Goal: Communication & Community: Share content

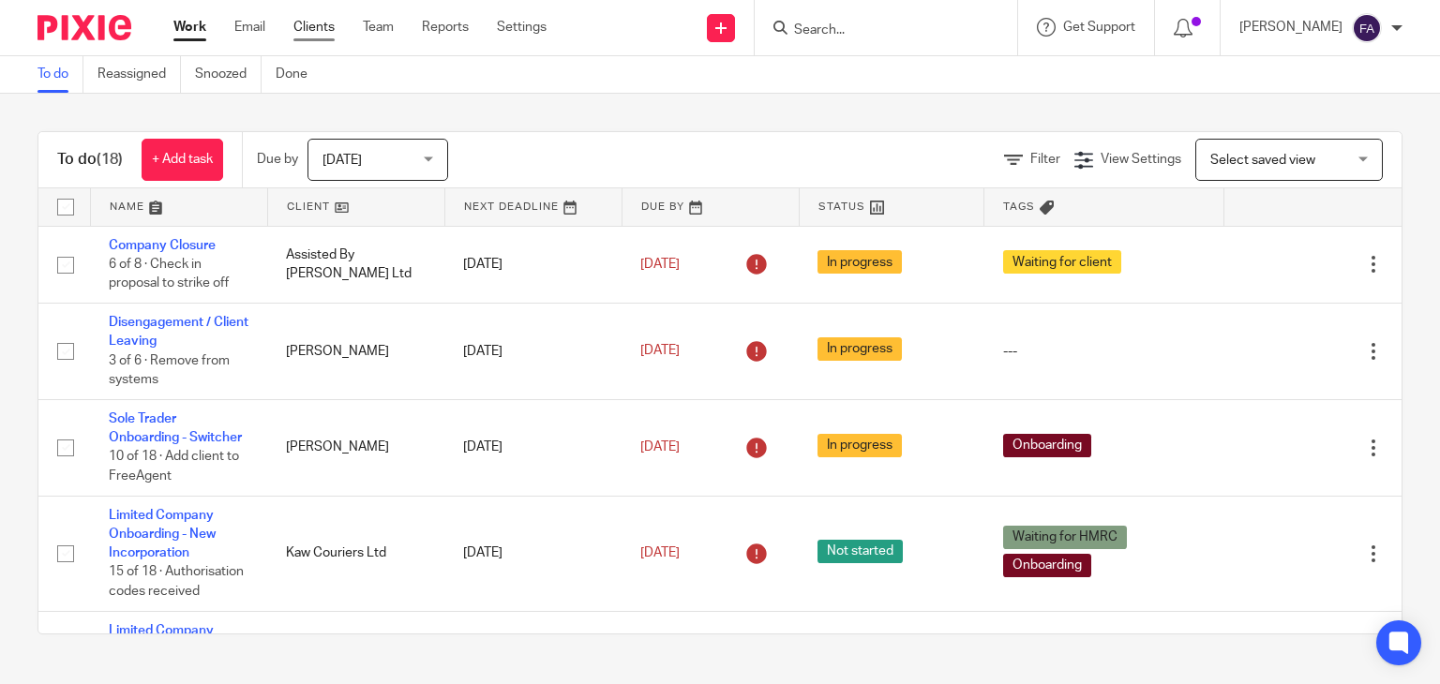
click at [306, 30] on link "Clients" at bounding box center [313, 27] width 41 height 19
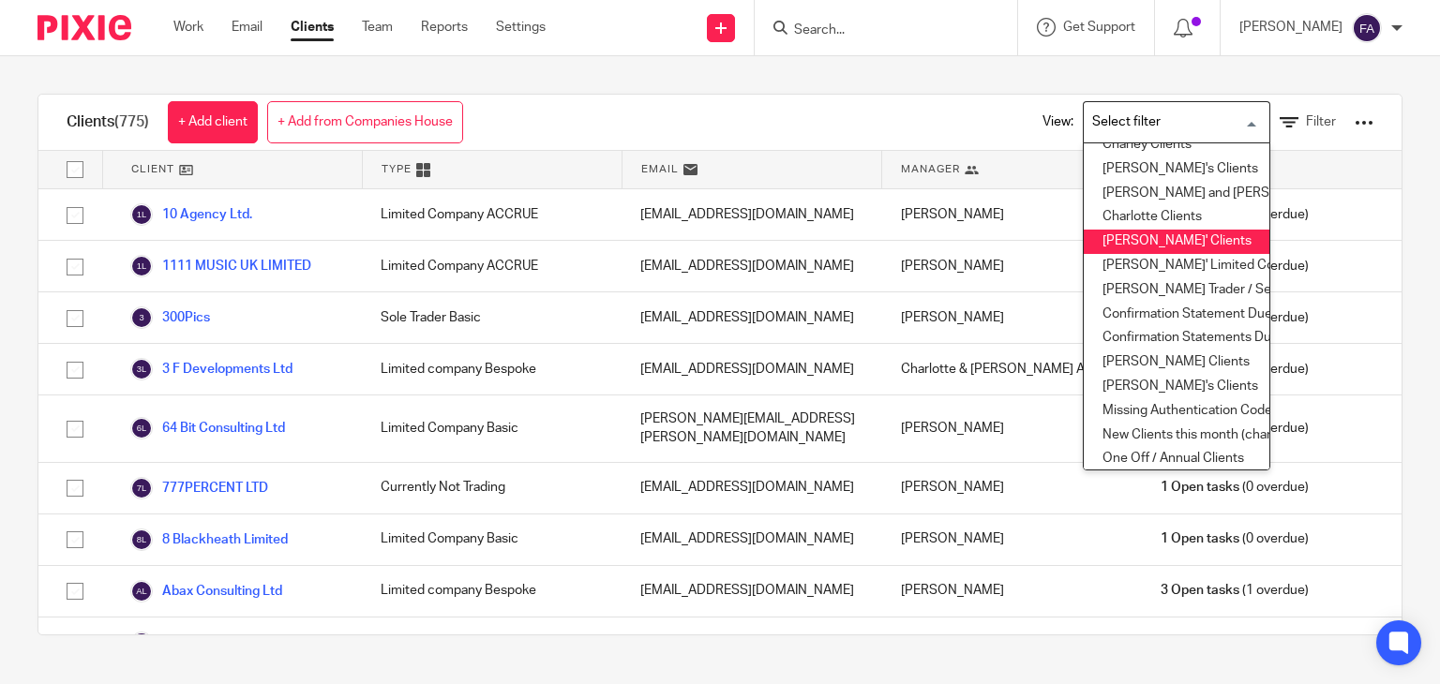
scroll to position [124, 0]
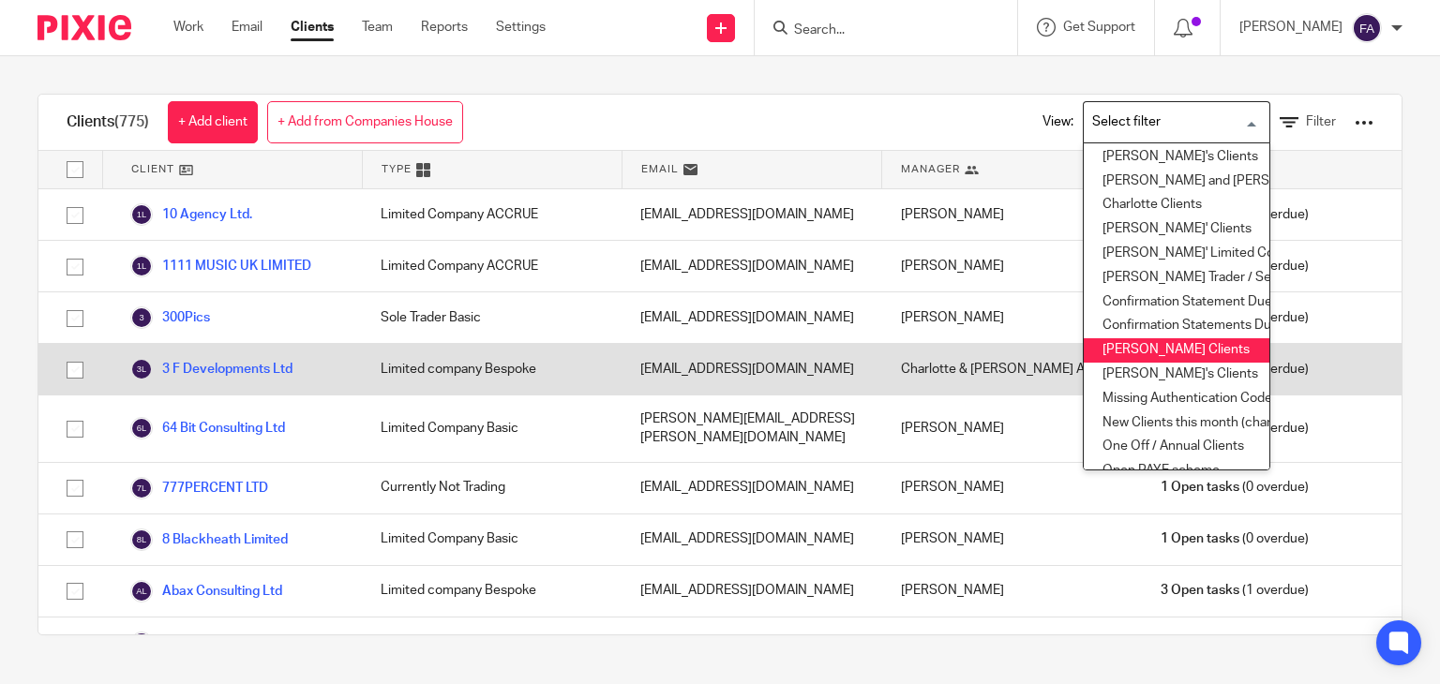
click at [1182, 347] on li "Finn's Clients" at bounding box center [1177, 350] width 186 height 24
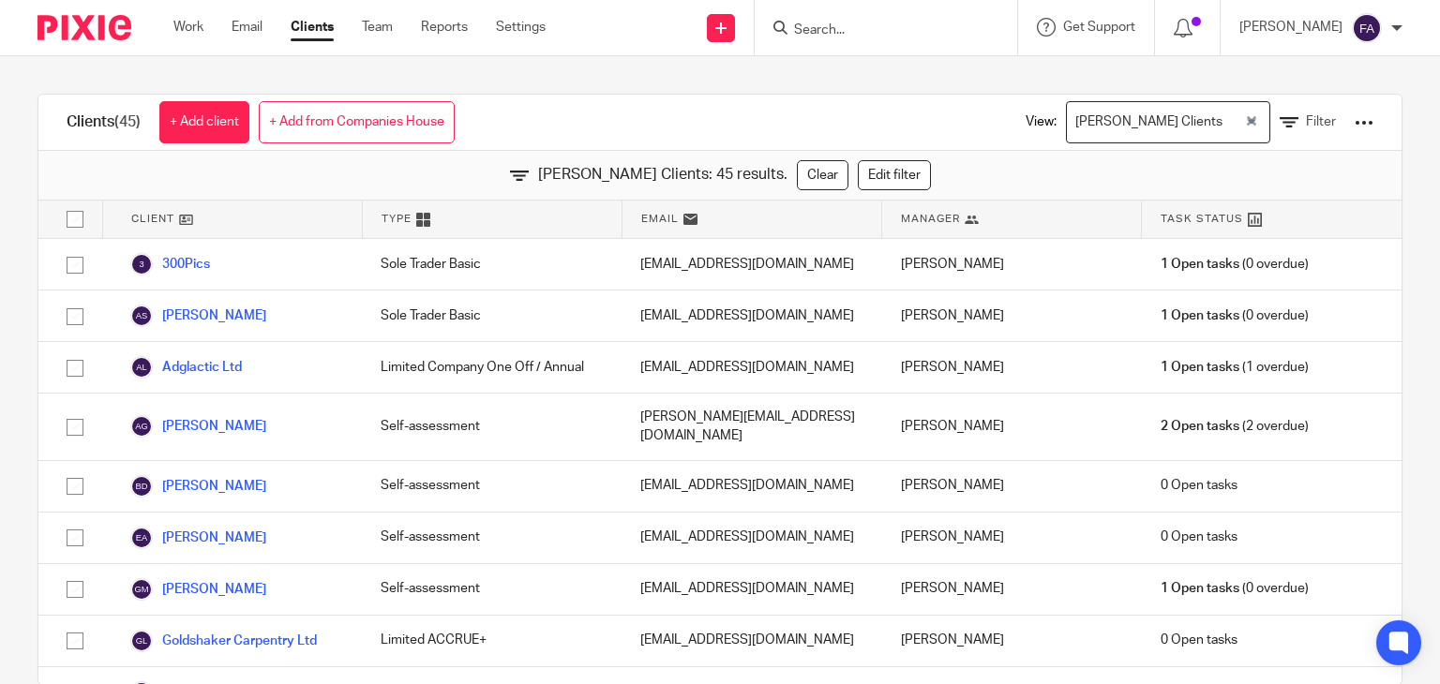
click at [67, 218] on input "checkbox" at bounding box center [75, 220] width 36 height 36
checkbox input "true"
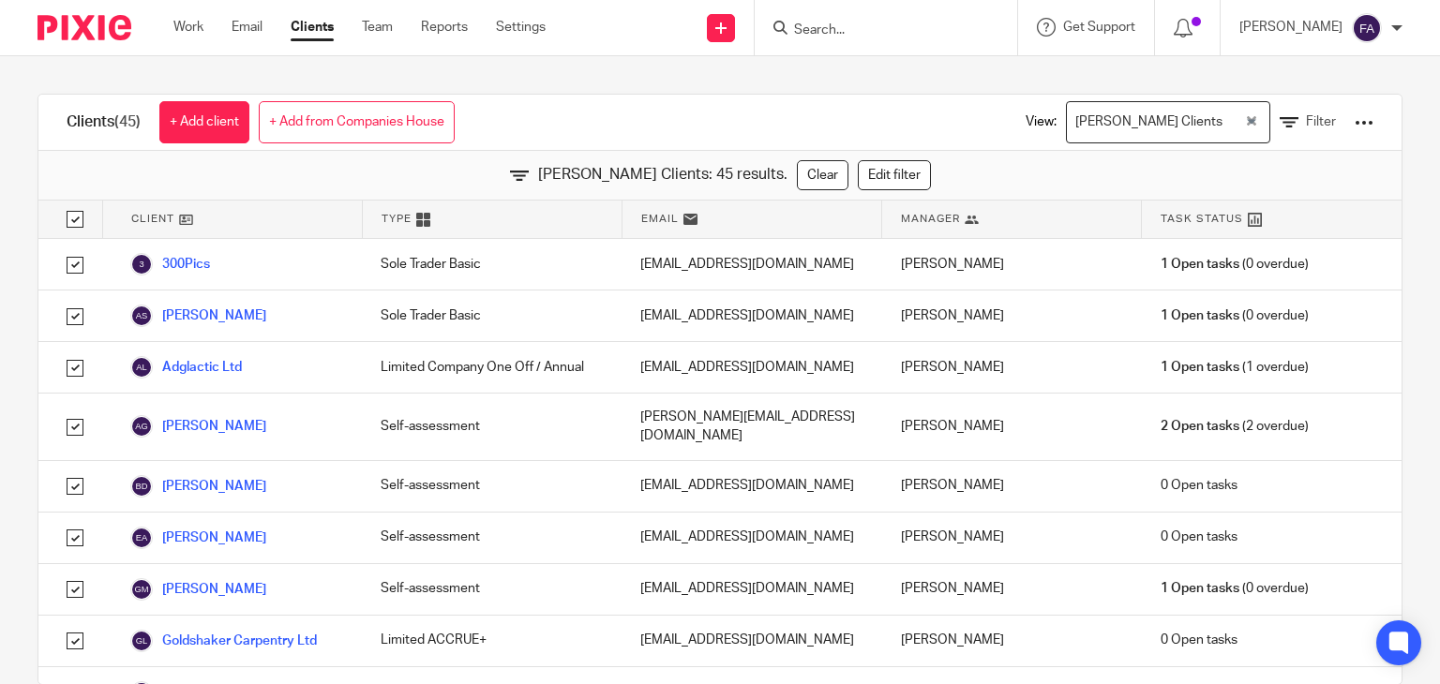
checkbox input "true"
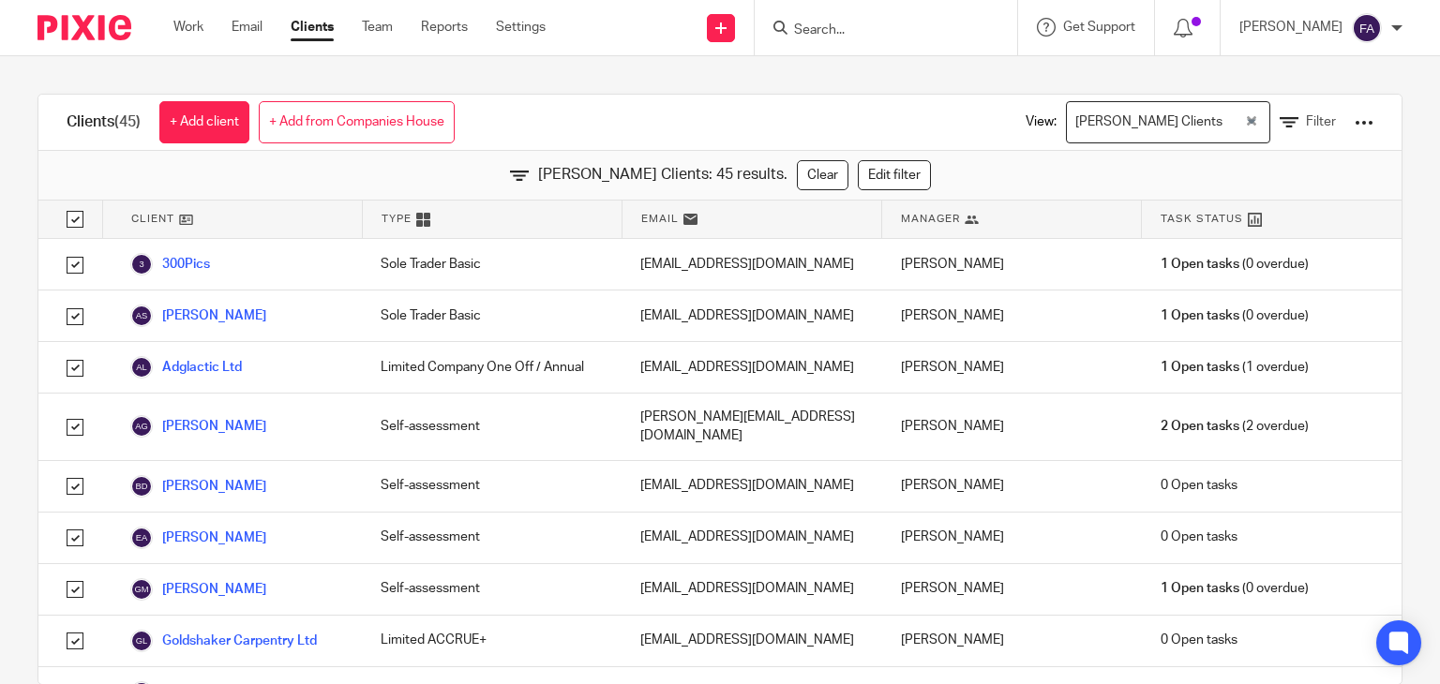
checkbox input "true"
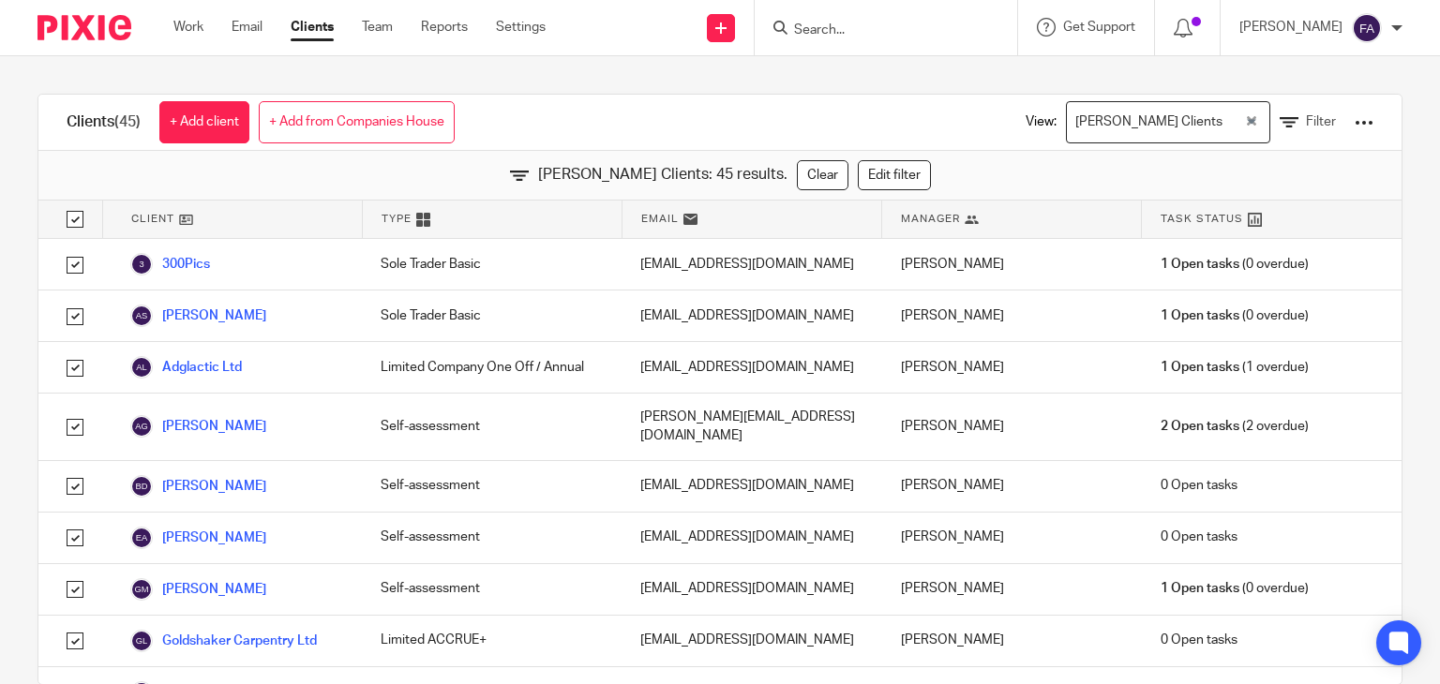
checkbox input "true"
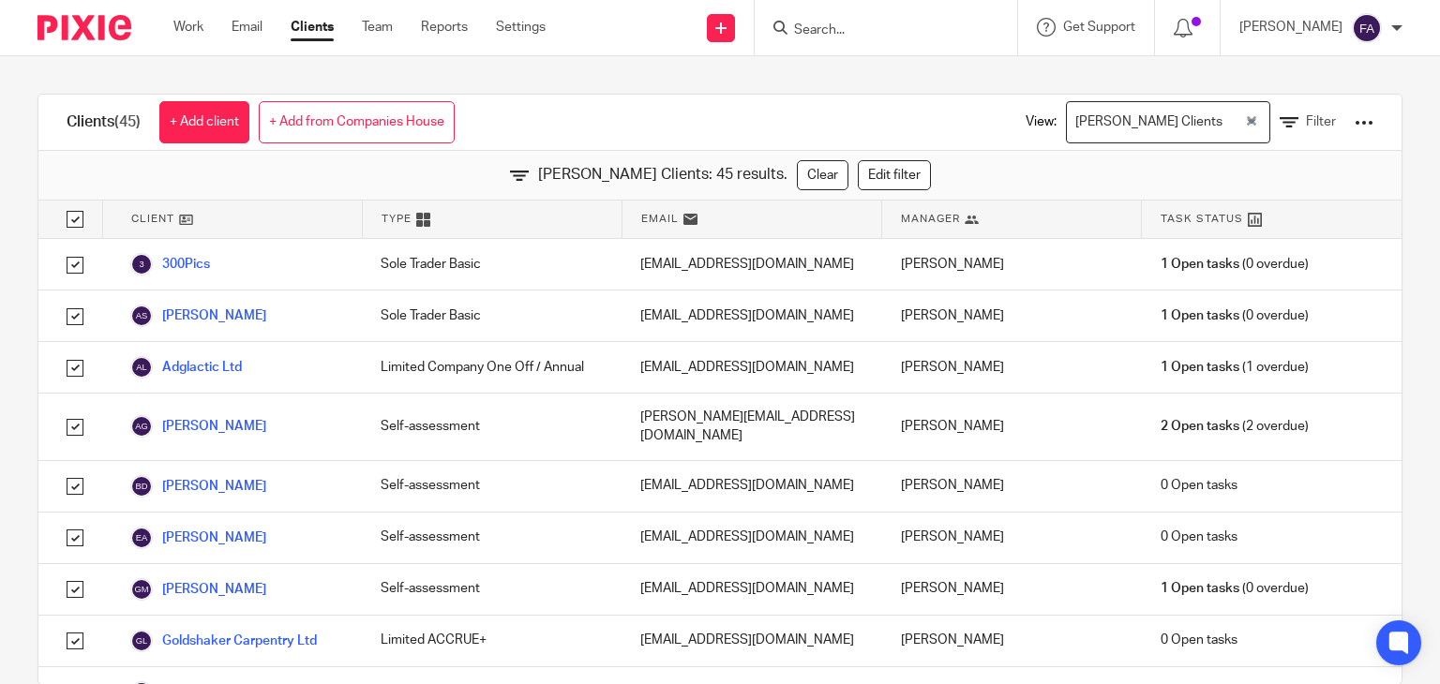
checkbox input "true"
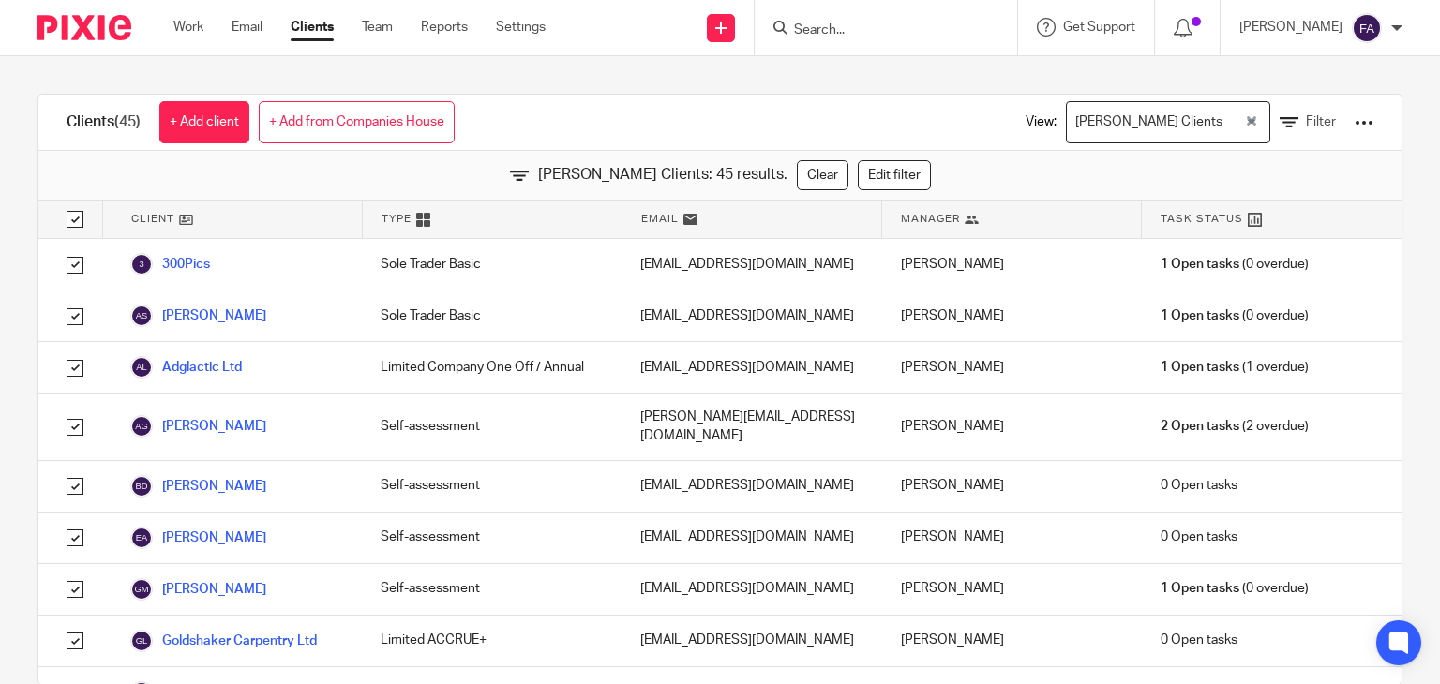
checkbox input "true"
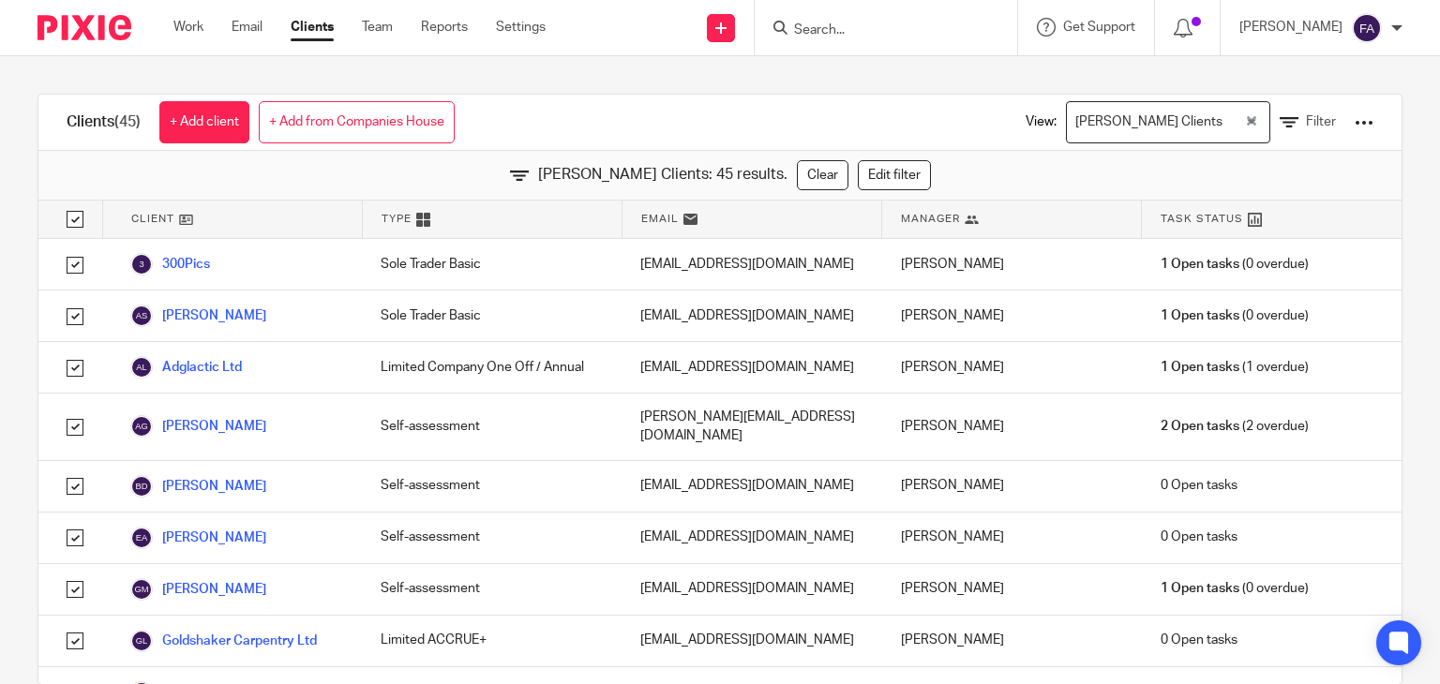
checkbox input "true"
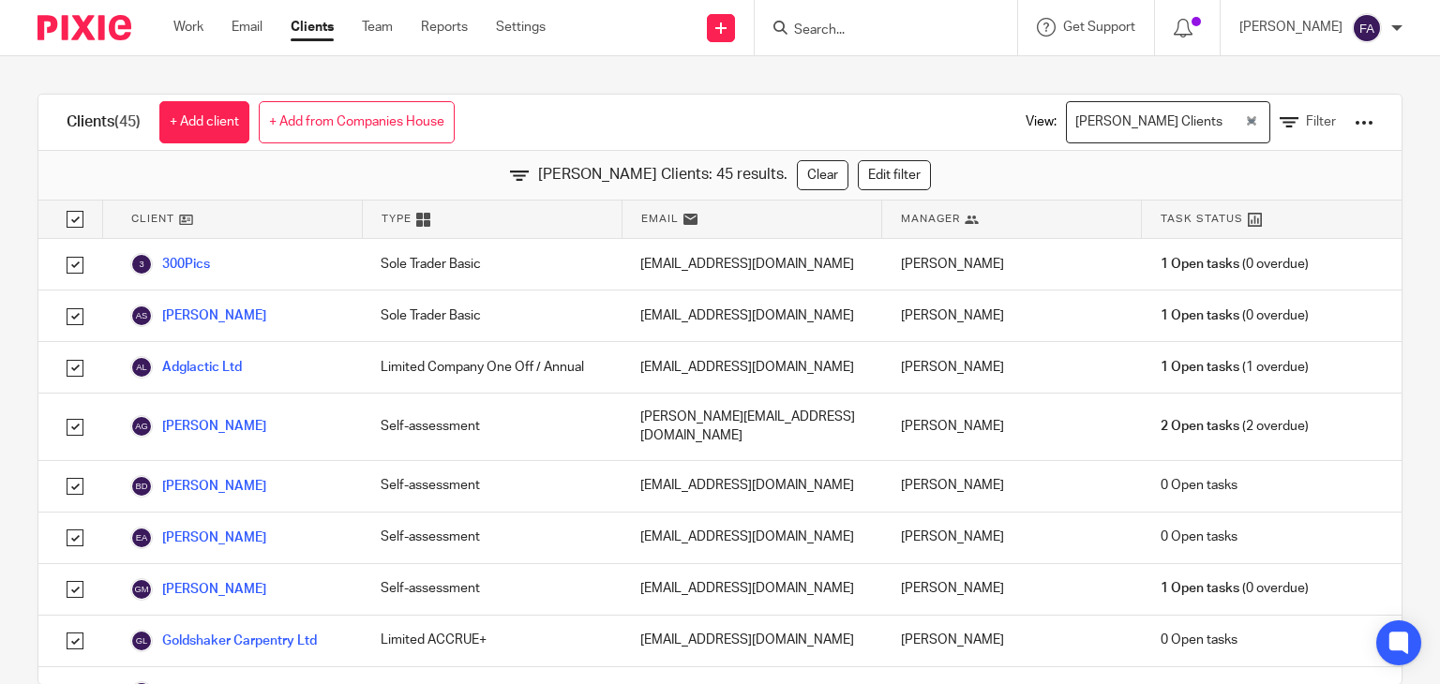
checkbox input "true"
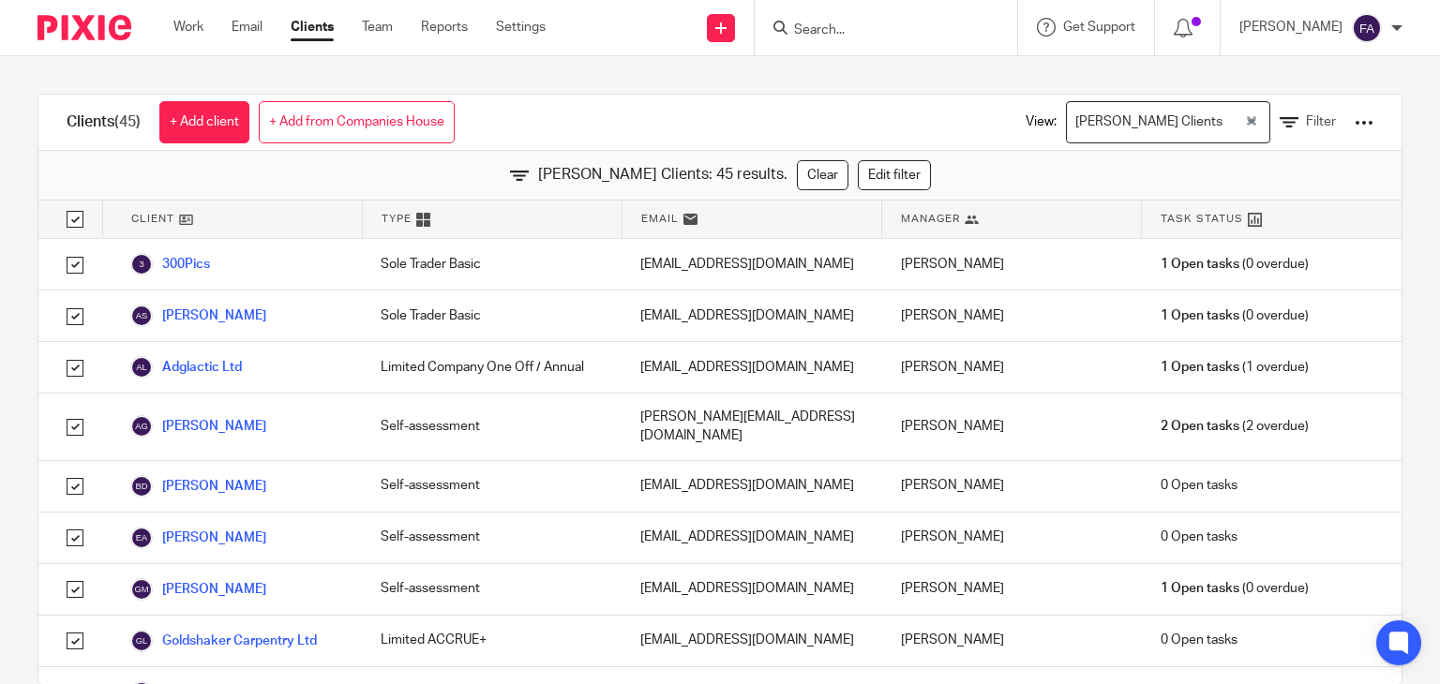
checkbox input "true"
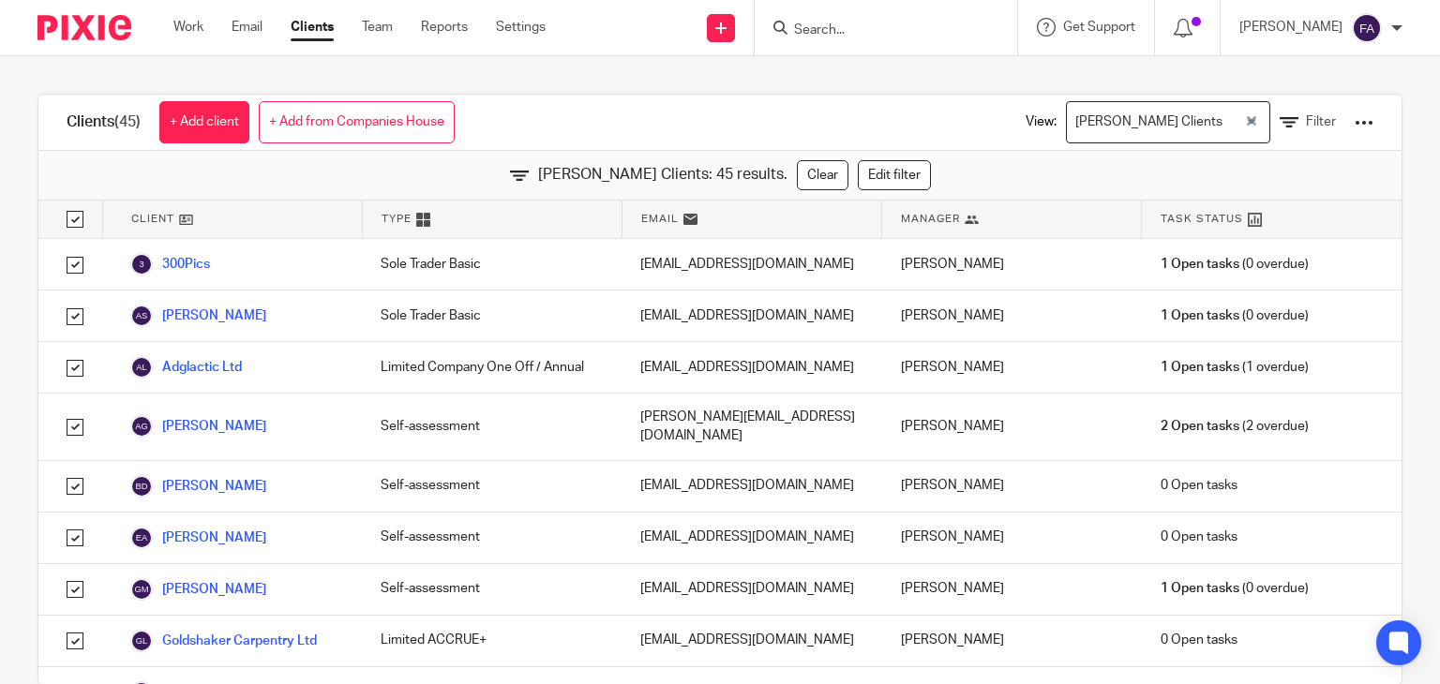
checkbox input "true"
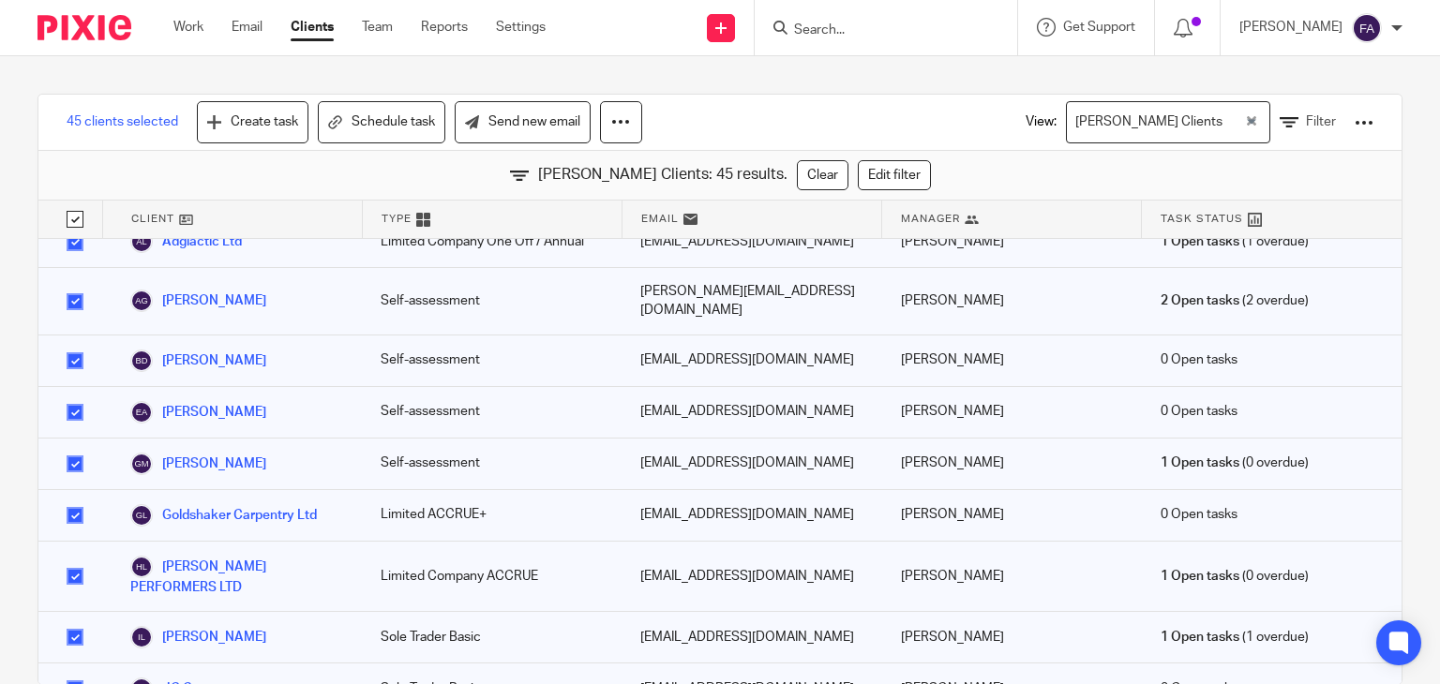
scroll to position [138, 0]
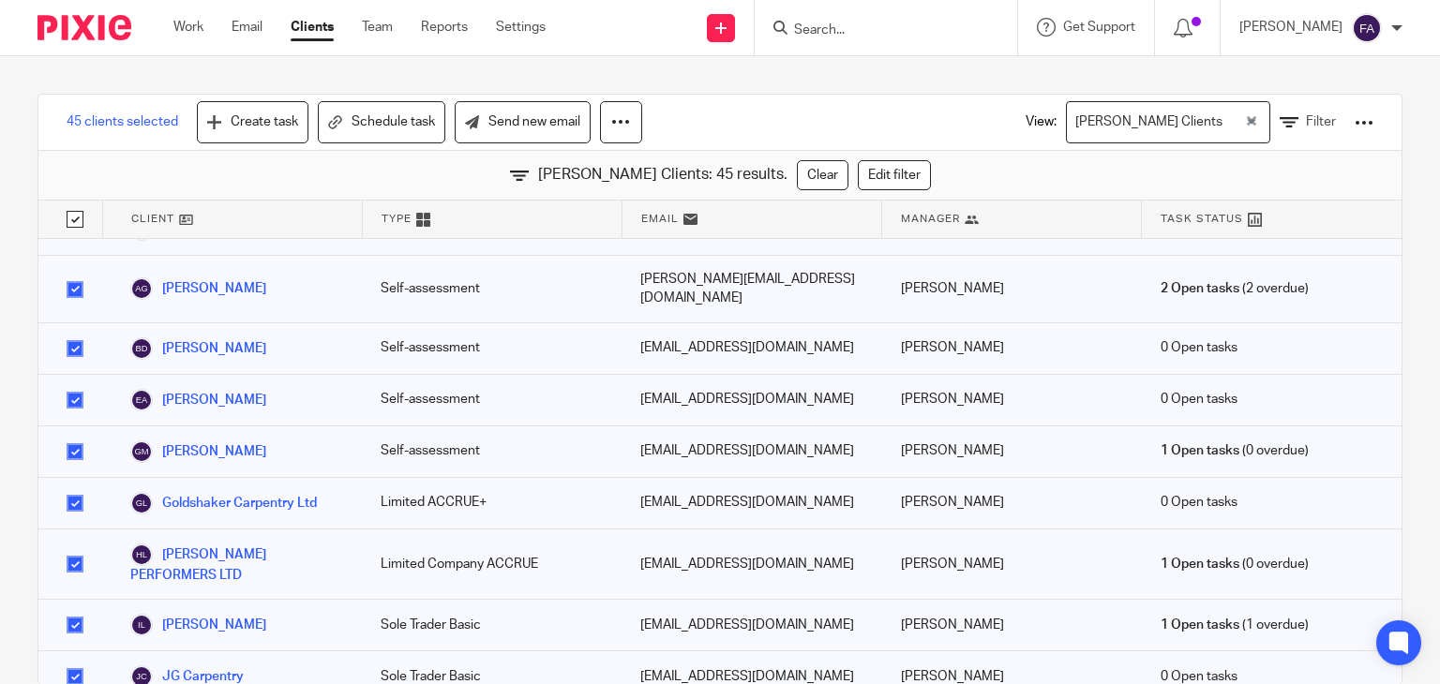
click at [71, 331] on input "checkbox" at bounding box center [75, 349] width 36 height 36
checkbox input "false"
click at [72, 389] on input "checkbox" at bounding box center [75, 400] width 36 height 36
checkbox input "false"
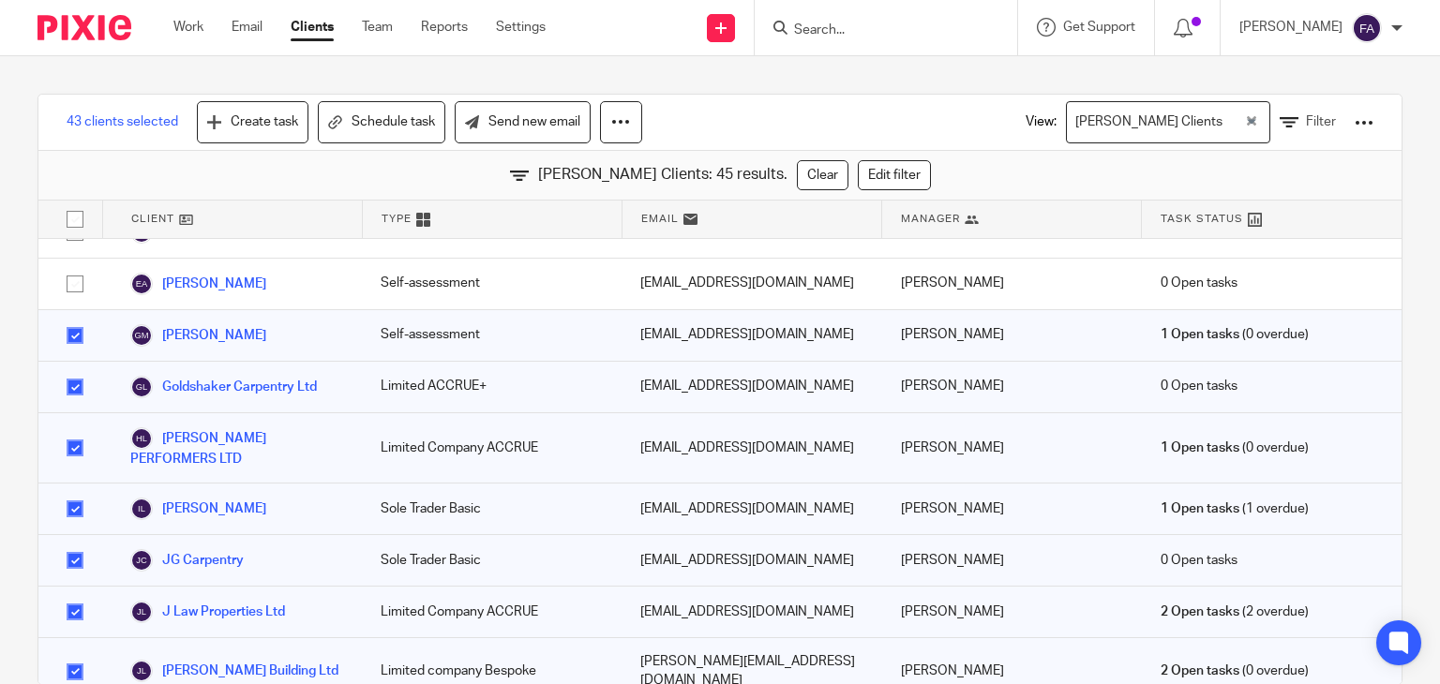
scroll to position [283, 0]
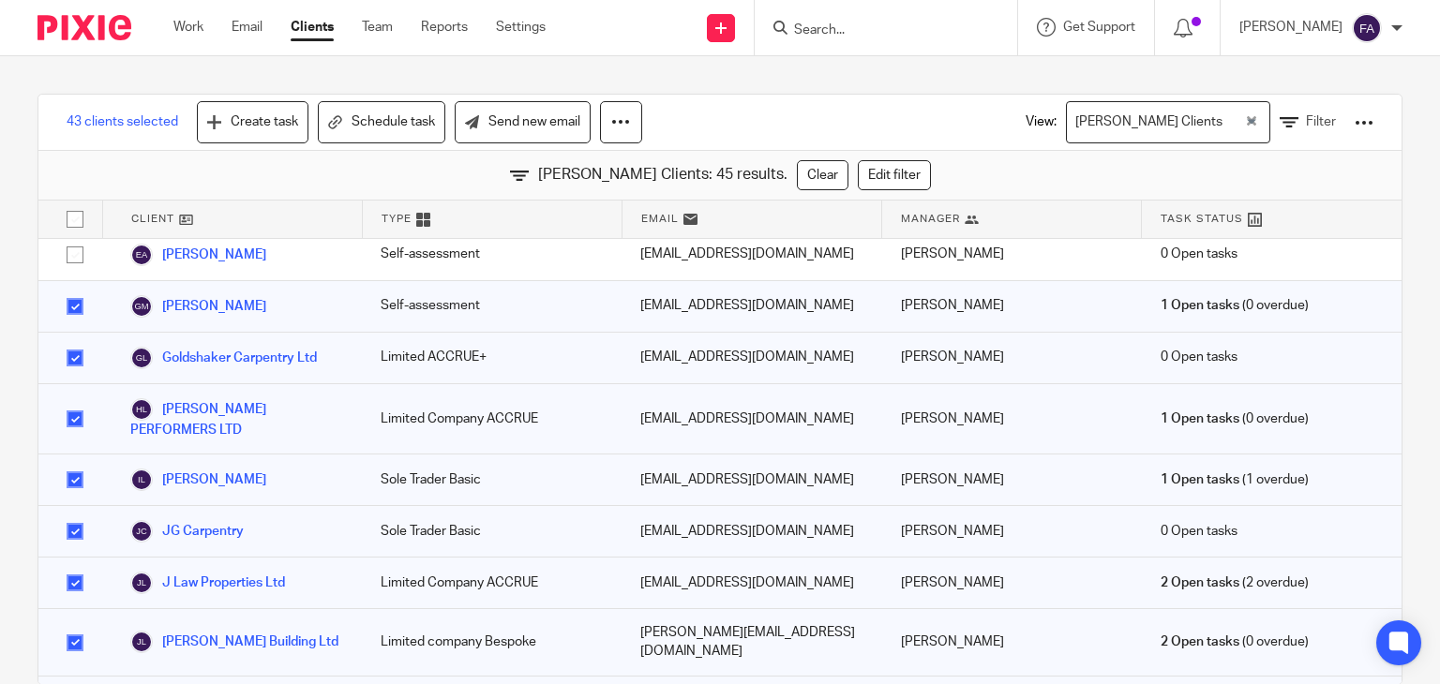
click at [79, 293] on input "checkbox" at bounding box center [75, 307] width 36 height 36
checkbox input "false"
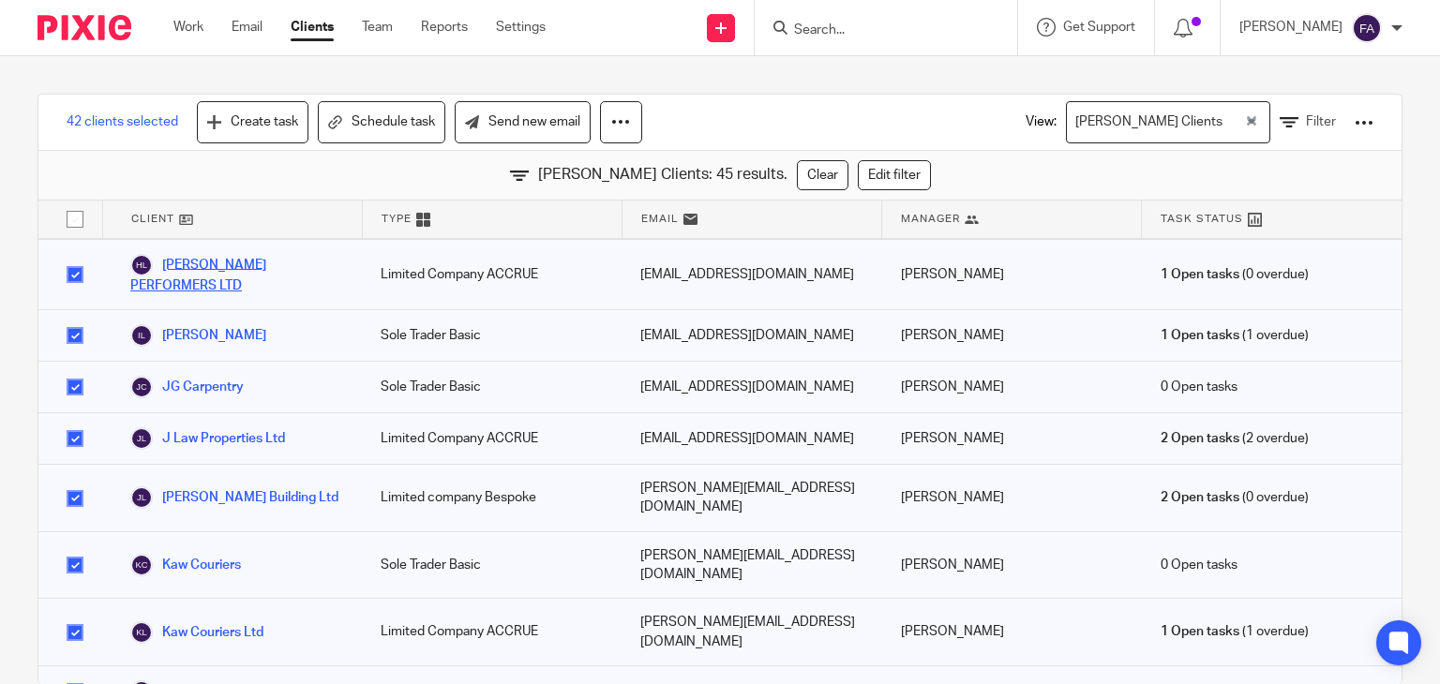
scroll to position [427, 0]
click at [75, 322] on input "checkbox" at bounding box center [75, 336] width 36 height 36
checkbox input "false"
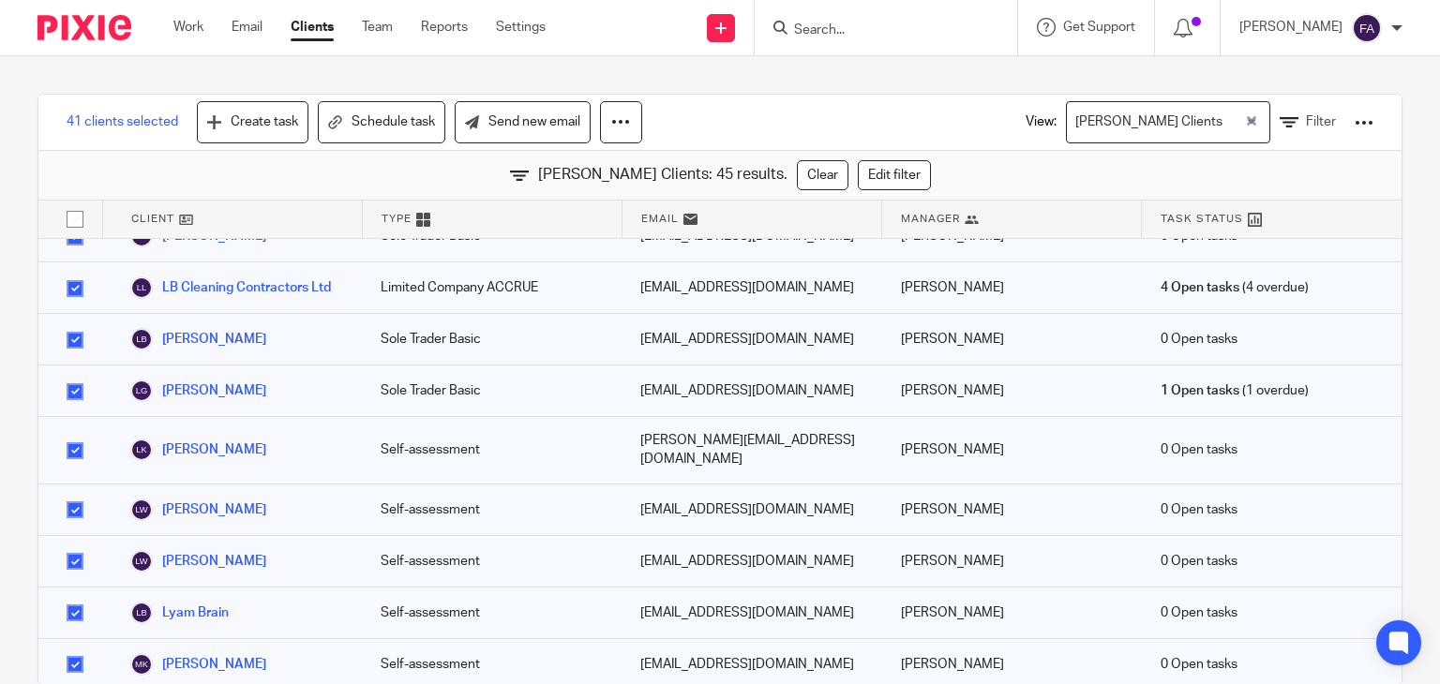
scroll to position [1055, 0]
click at [74, 323] on input "checkbox" at bounding box center [75, 341] width 36 height 36
checkbox input "false"
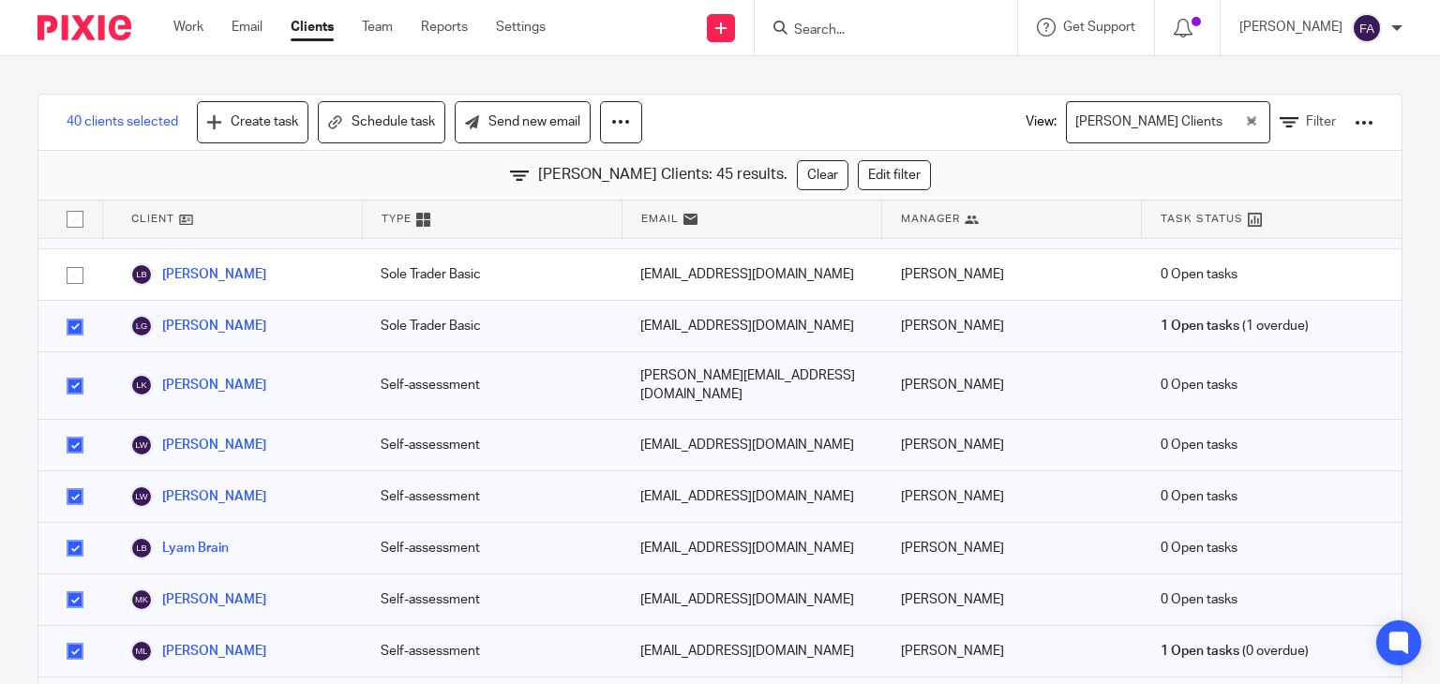
scroll to position [1143, 0]
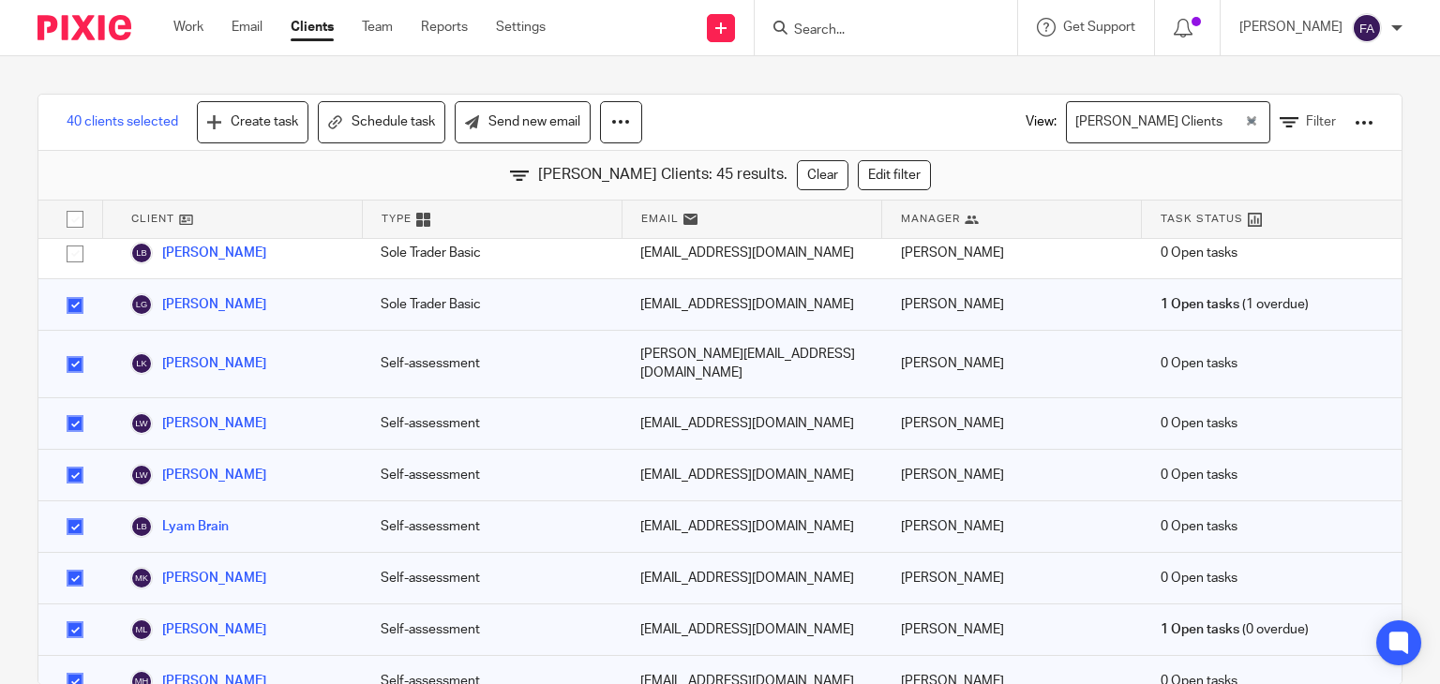
click at [72, 347] on input "checkbox" at bounding box center [75, 365] width 36 height 36
checkbox input "false"
click at [72, 406] on input "checkbox" at bounding box center [75, 424] width 36 height 36
checkbox input "false"
click at [69, 457] on input "checkbox" at bounding box center [75, 475] width 36 height 36
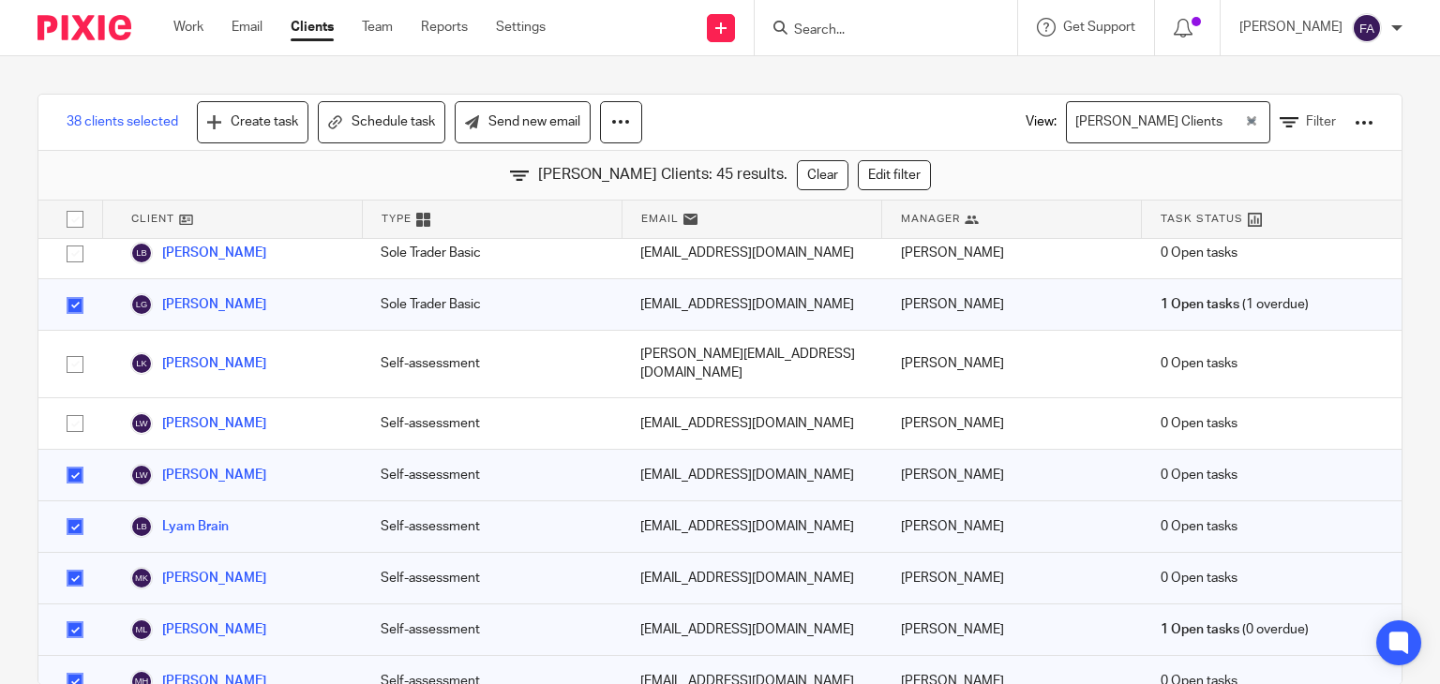
checkbox input "false"
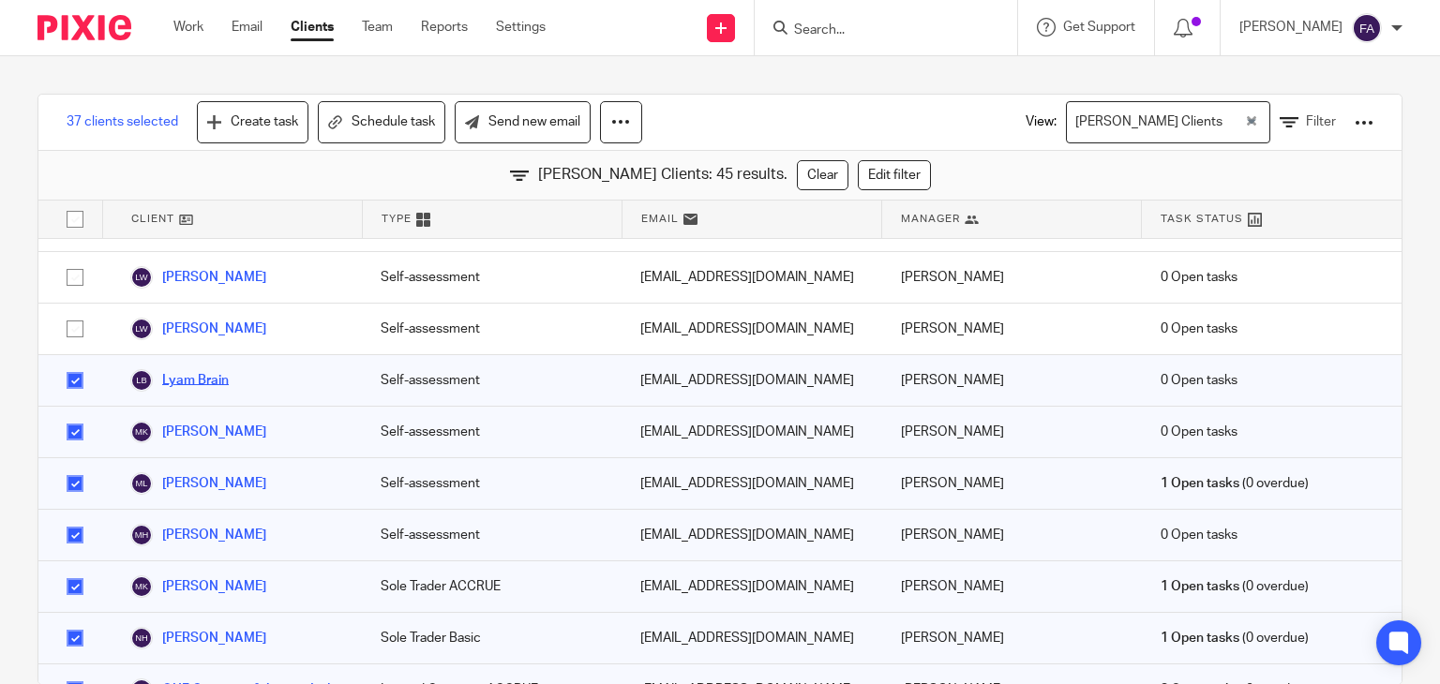
scroll to position [1289, 0]
click at [71, 414] on input "checkbox" at bounding box center [75, 432] width 36 height 36
checkbox input "false"
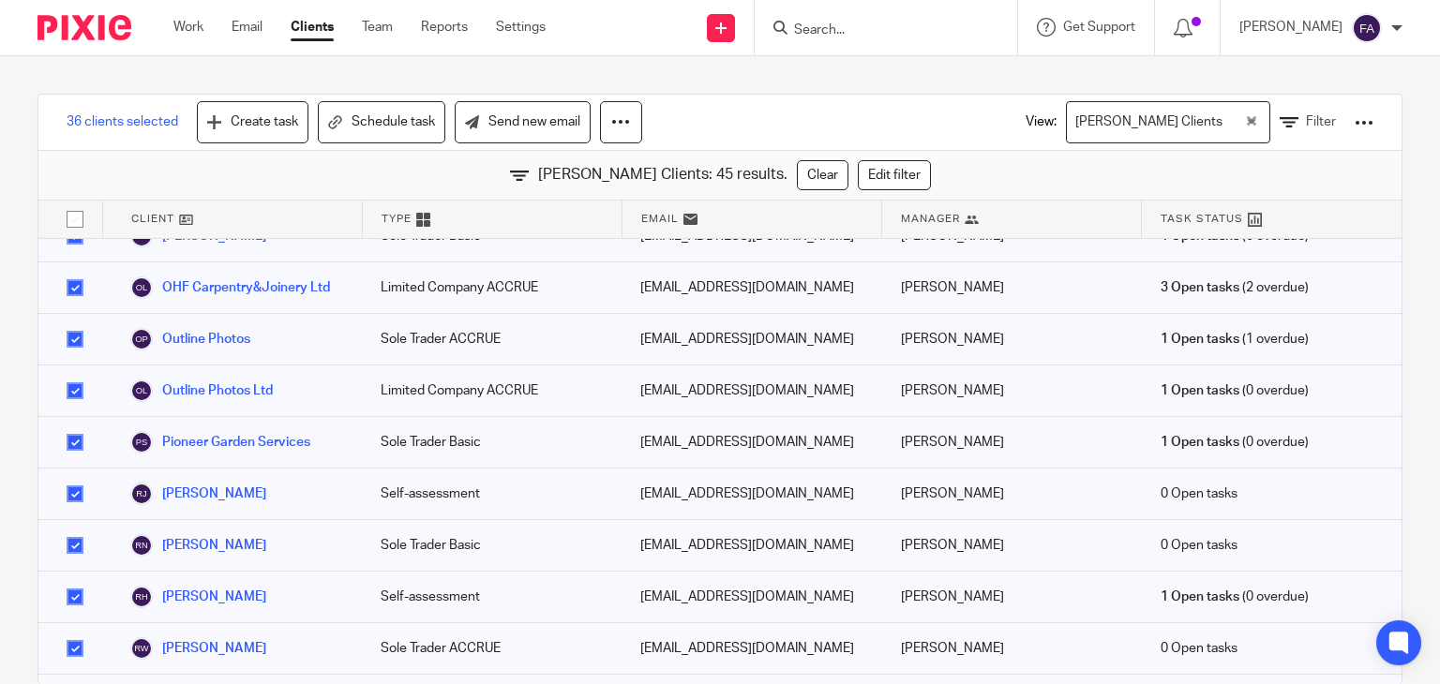
scroll to position [1689, 0]
click at [70, 323] on input "checkbox" at bounding box center [75, 341] width 36 height 36
checkbox input "false"
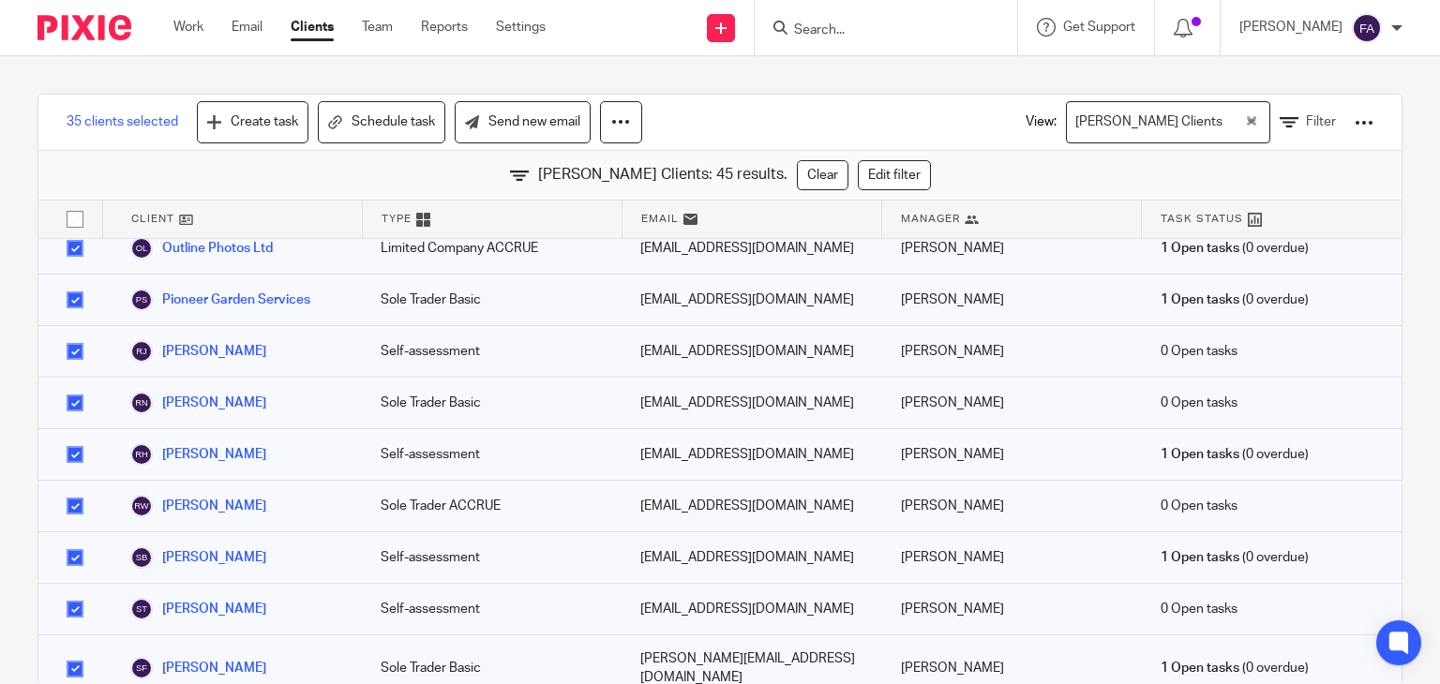
scroll to position [1833, 0]
click at [64, 437] on input "checkbox" at bounding box center [75, 455] width 36 height 36
checkbox input "false"
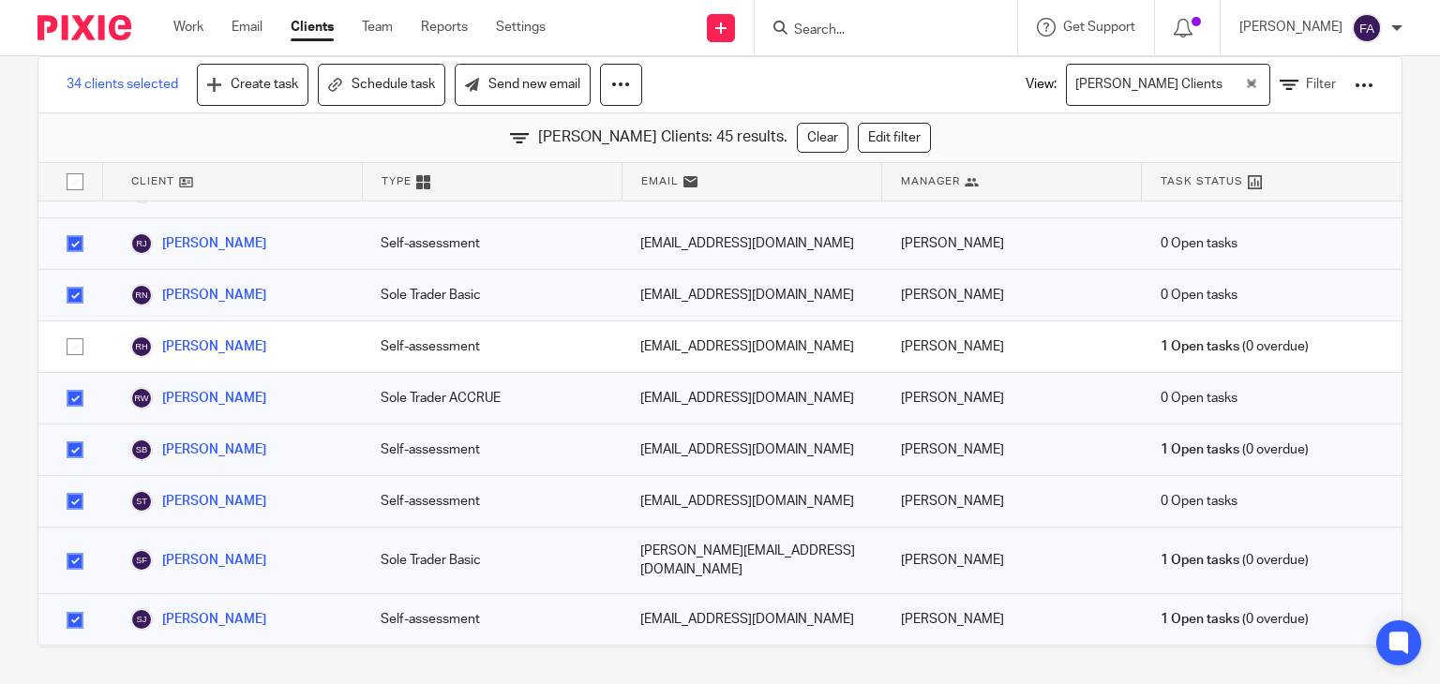
scroll to position [37, 0]
click at [76, 545] on input "checkbox" at bounding box center [75, 563] width 36 height 36
checkbox input "false"
click at [71, 604] on input "checkbox" at bounding box center [75, 622] width 36 height 36
checkbox input "false"
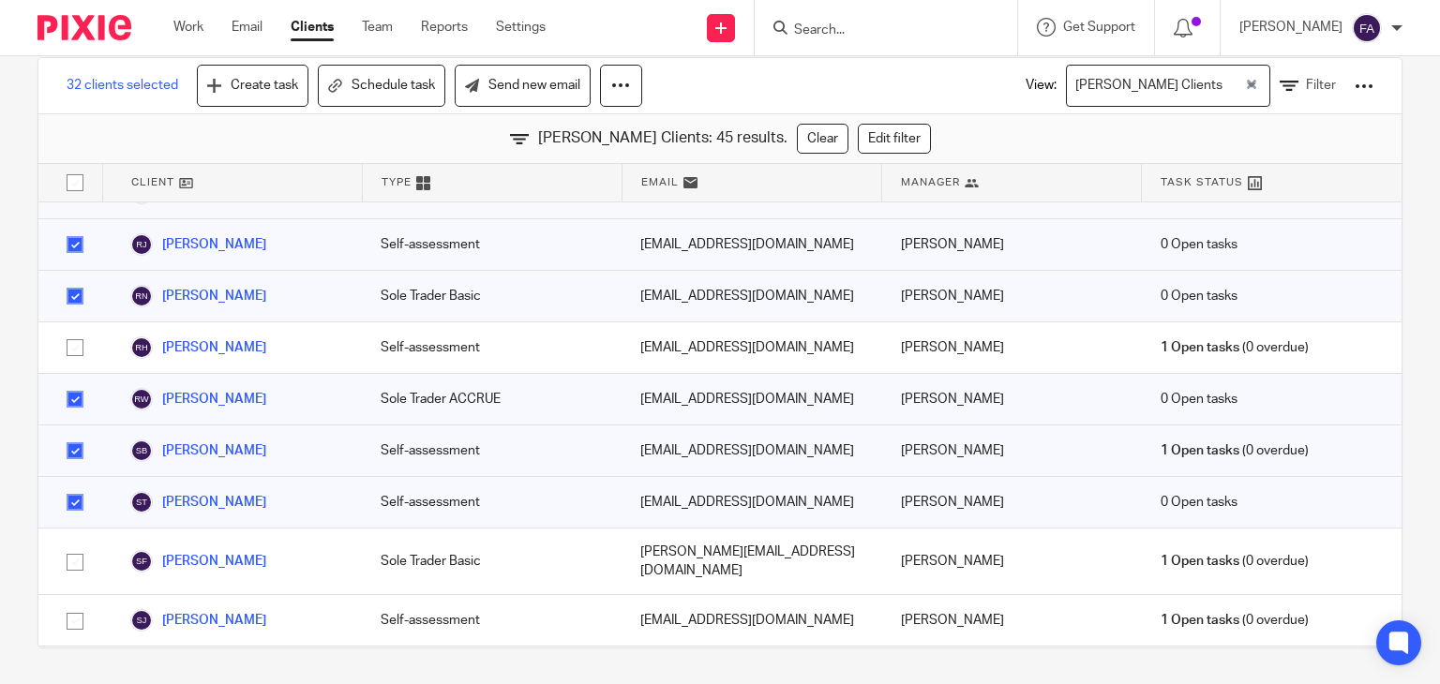
click at [68, 485] on input "checkbox" at bounding box center [75, 503] width 36 height 36
checkbox input "false"
click at [69, 433] on input "checkbox" at bounding box center [75, 451] width 36 height 36
checkbox input "false"
click at [78, 655] on input "checkbox" at bounding box center [75, 673] width 36 height 36
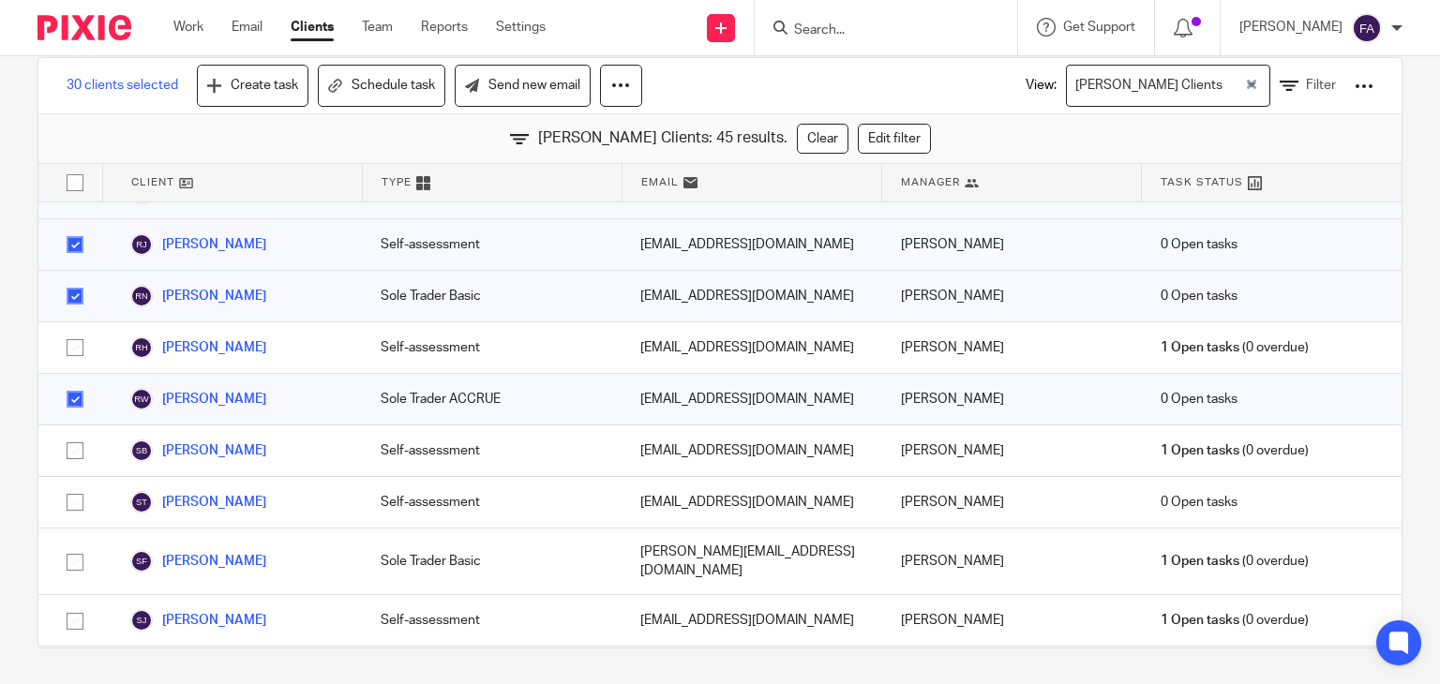
checkbox input "false"
click at [511, 82] on link "Send new email" at bounding box center [523, 86] width 136 height 42
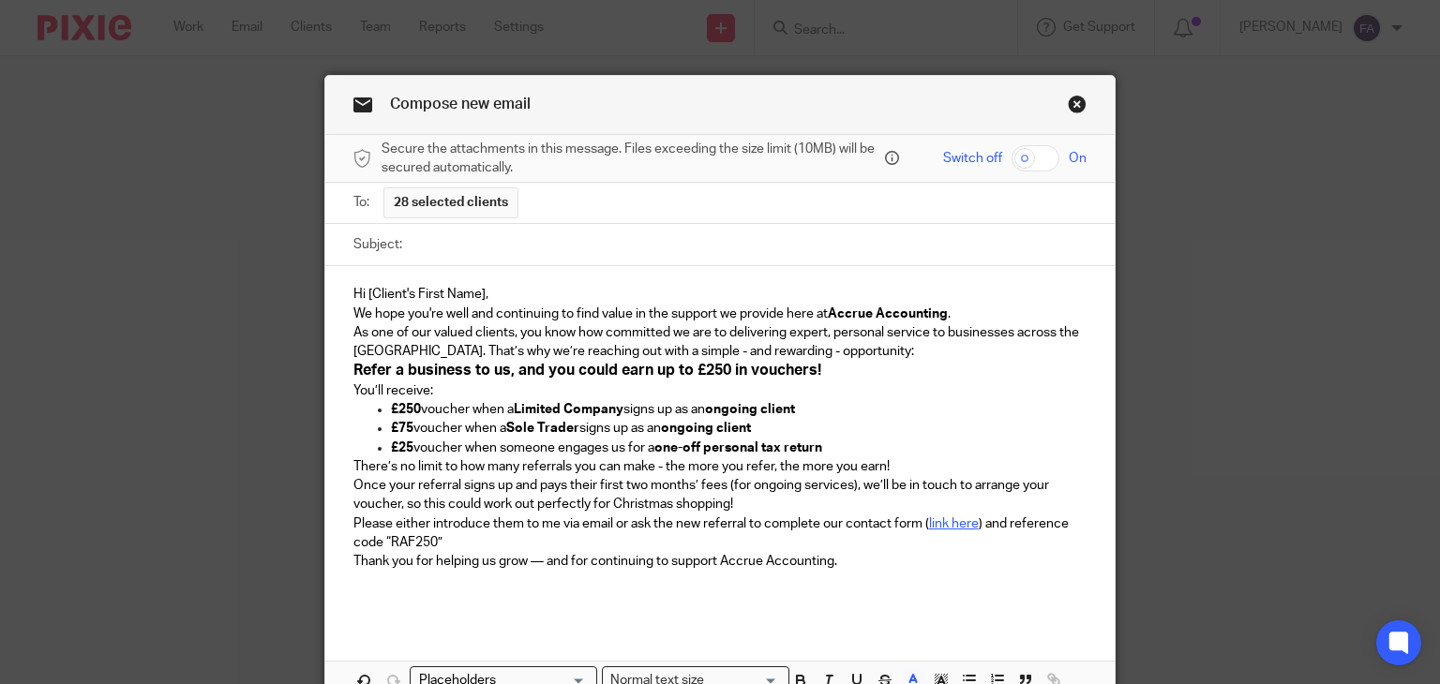
click at [478, 291] on span "Hi [Client's First Name]," at bounding box center [420, 294] width 135 height 13
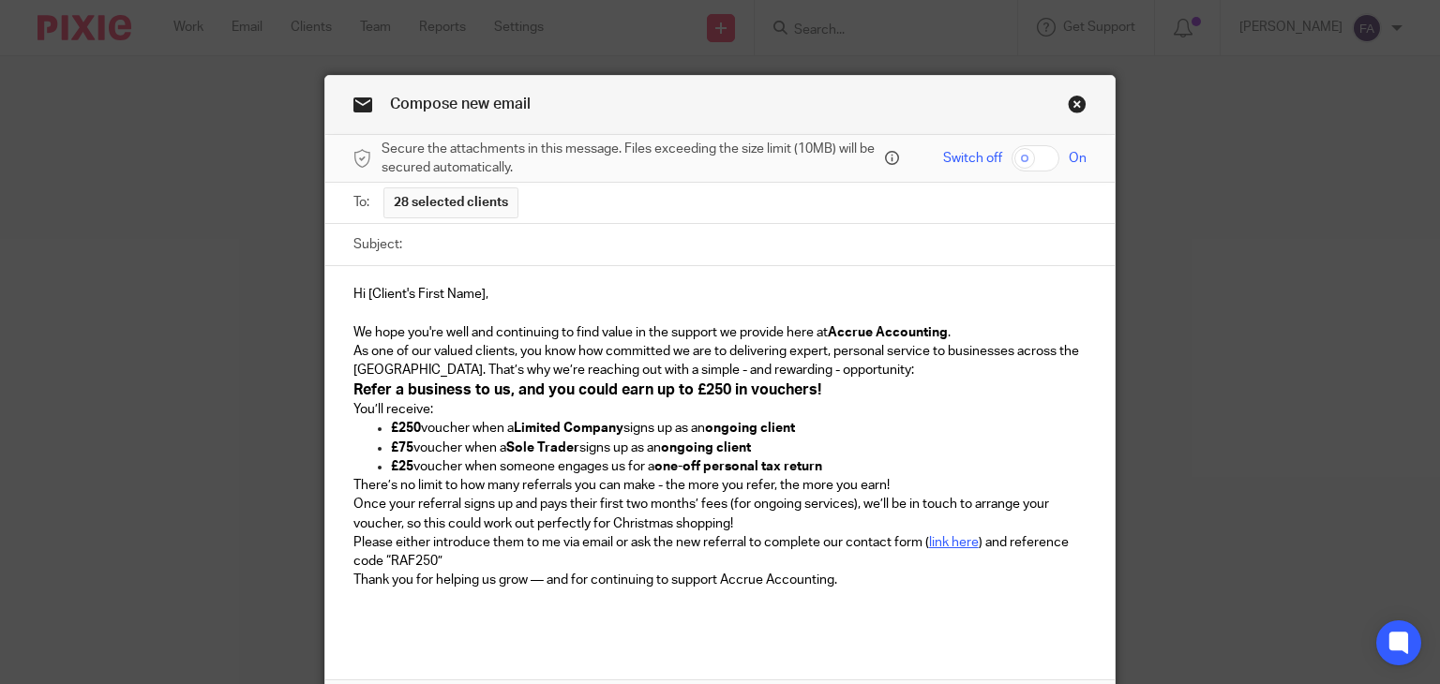
click at [990, 325] on p "We hope you're well and continuing to find value in the support we provide here…" at bounding box center [720, 332] width 734 height 19
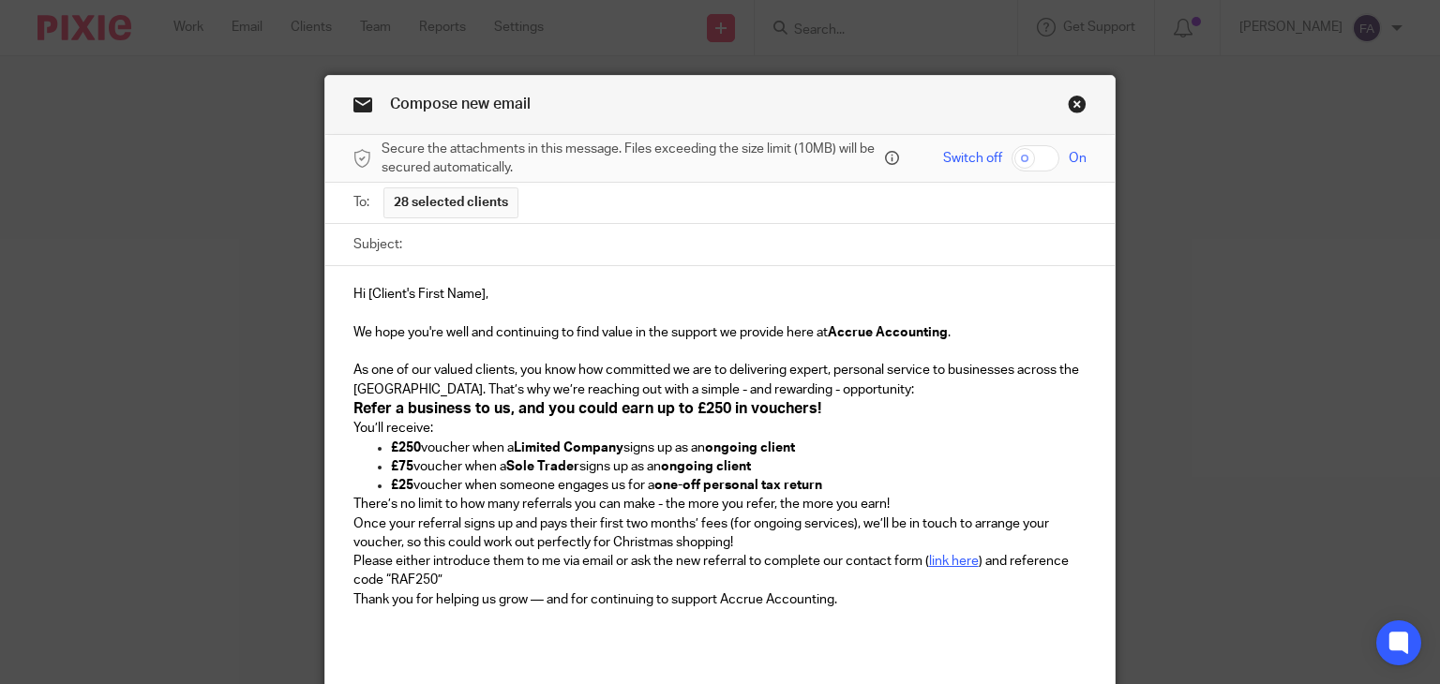
click at [839, 386] on p "As one of our valued clients, you know how committed we are to delivering exper…" at bounding box center [720, 380] width 734 height 38
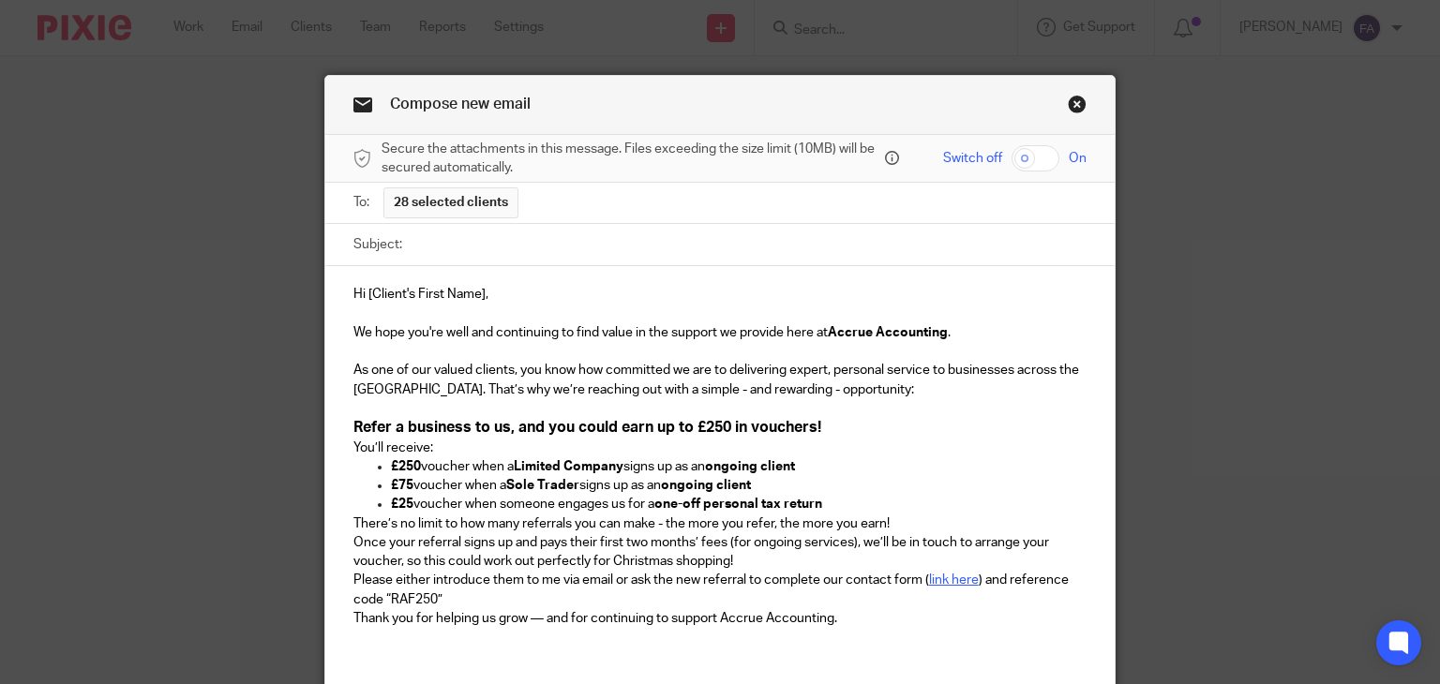
click at [814, 418] on h3 "Refer a business to us, and you could earn up to £250 in vouchers!" at bounding box center [720, 428] width 734 height 20
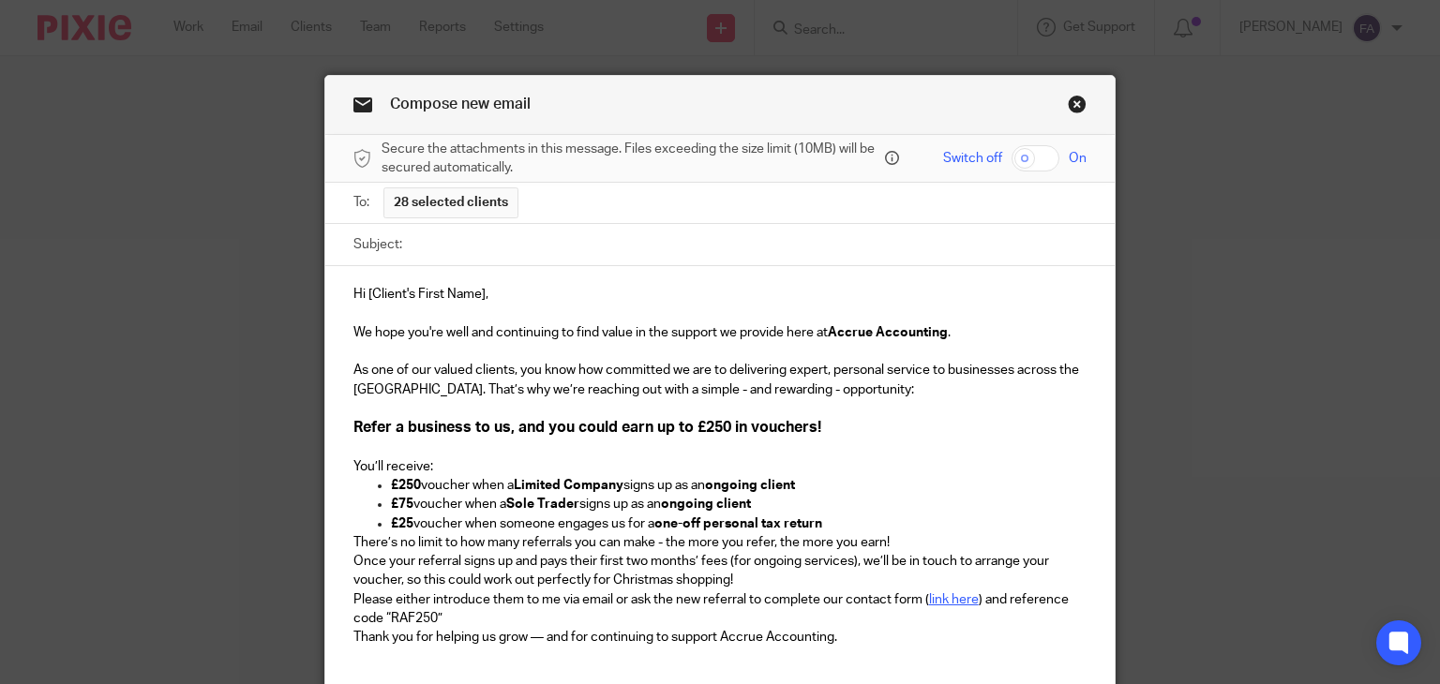
click at [444, 463] on p "You’ll receive:" at bounding box center [720, 466] width 734 height 19
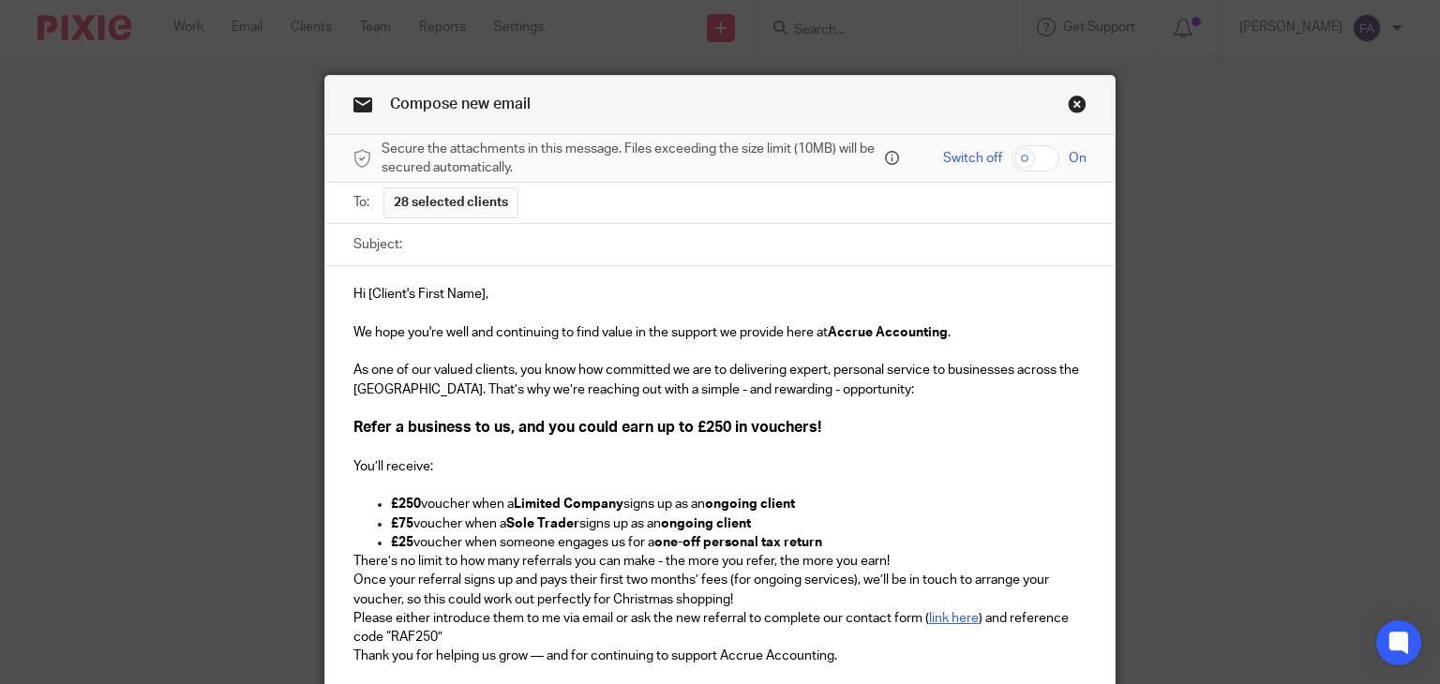
click at [855, 536] on p "£25 voucher when someone engages us for a one-off personal tax return" at bounding box center [739, 542] width 696 height 19
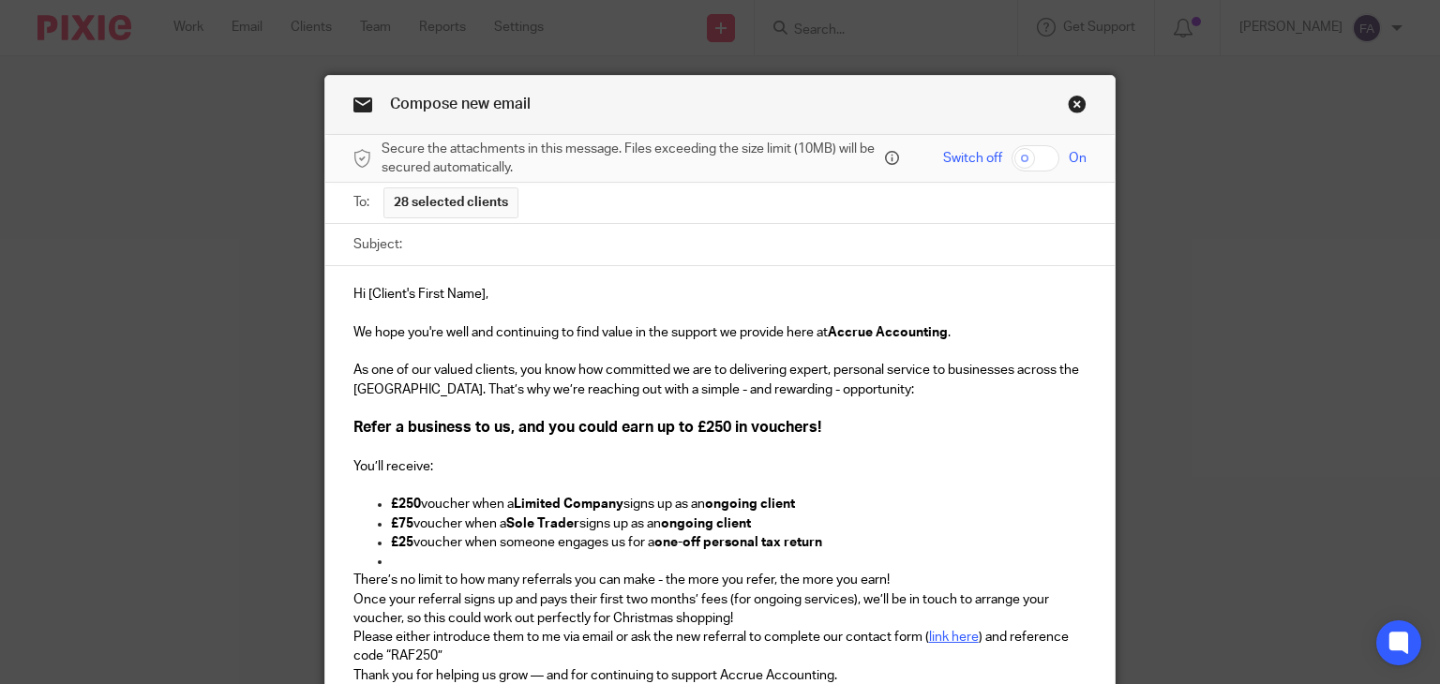
scroll to position [33, 0]
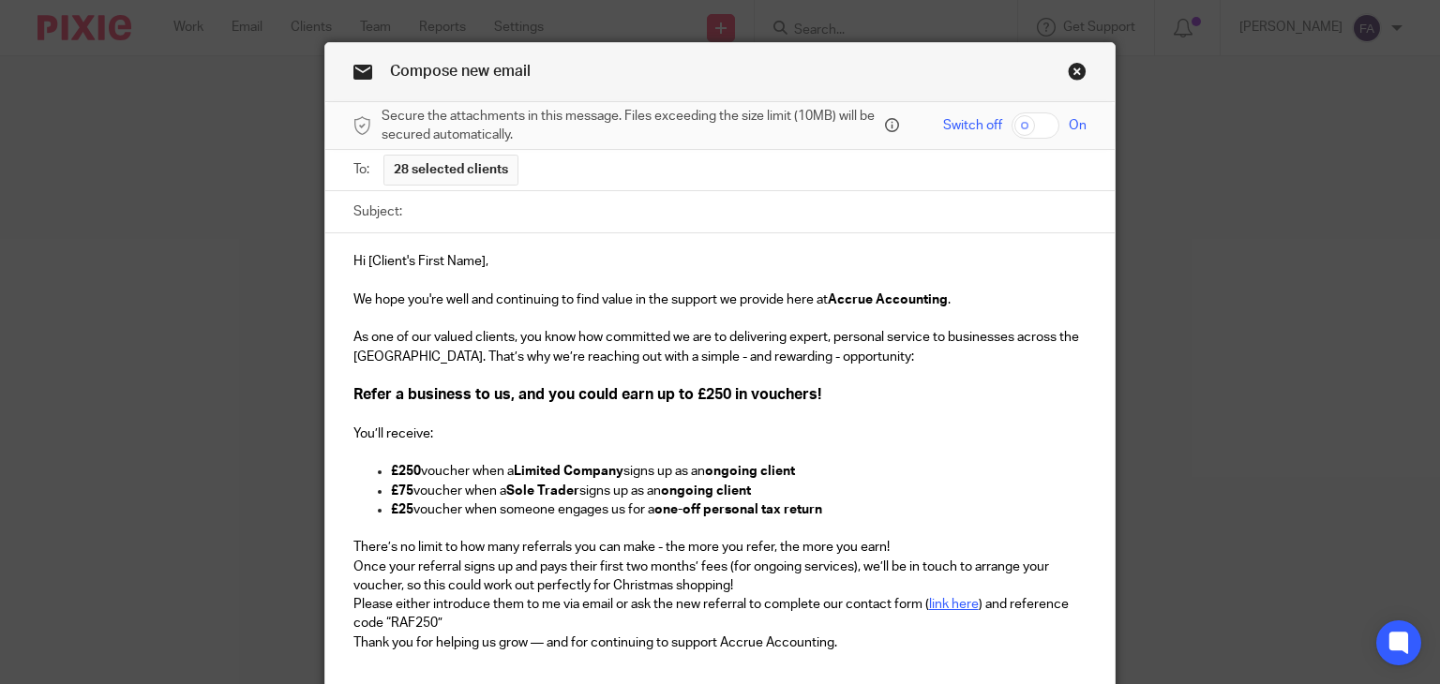
click at [885, 539] on p "There’s no limit to how many referrals you can make - the more you refer, the m…" at bounding box center [720, 547] width 734 height 19
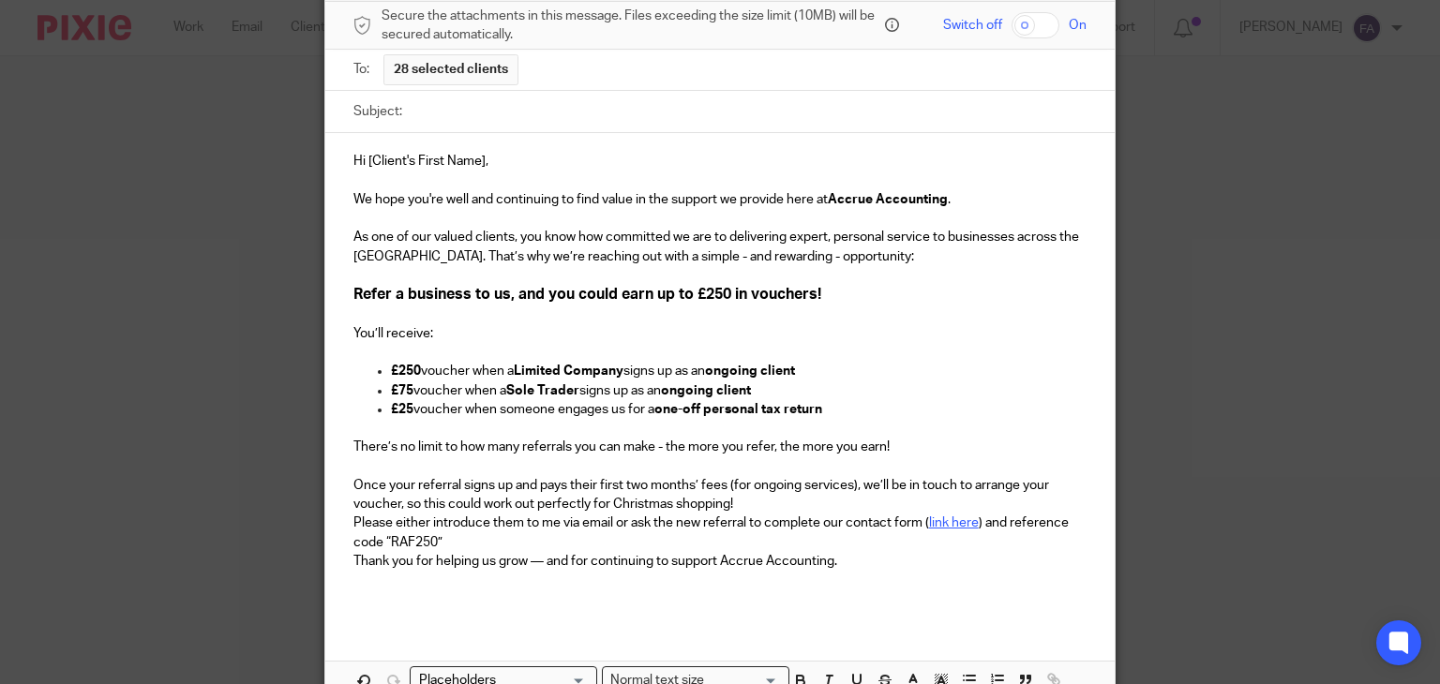
scroll to position [134, 0]
click at [780, 508] on p "Once your referral signs up and pays their first two months’ fees (for ongoing …" at bounding box center [720, 494] width 734 height 38
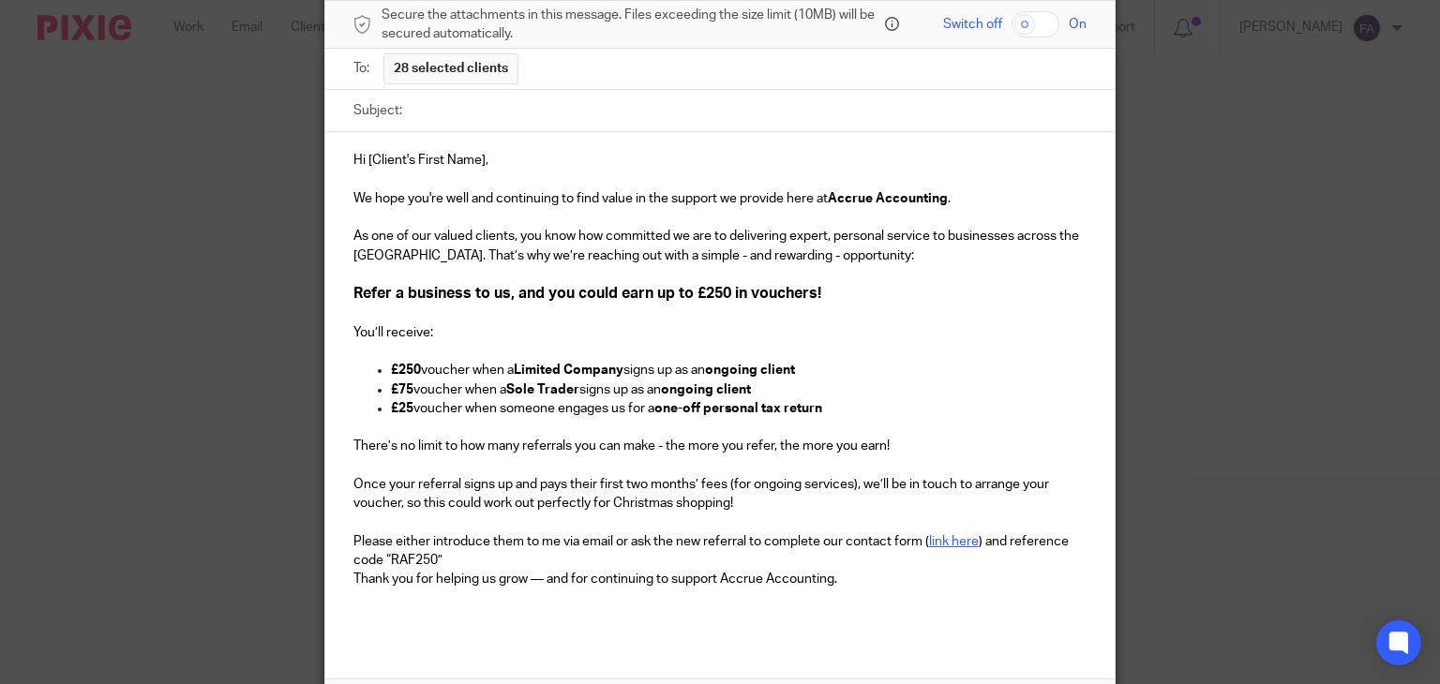
click at [561, 565] on p "Please either introduce them to me via email or ask the new referral to complet…" at bounding box center [720, 551] width 734 height 38
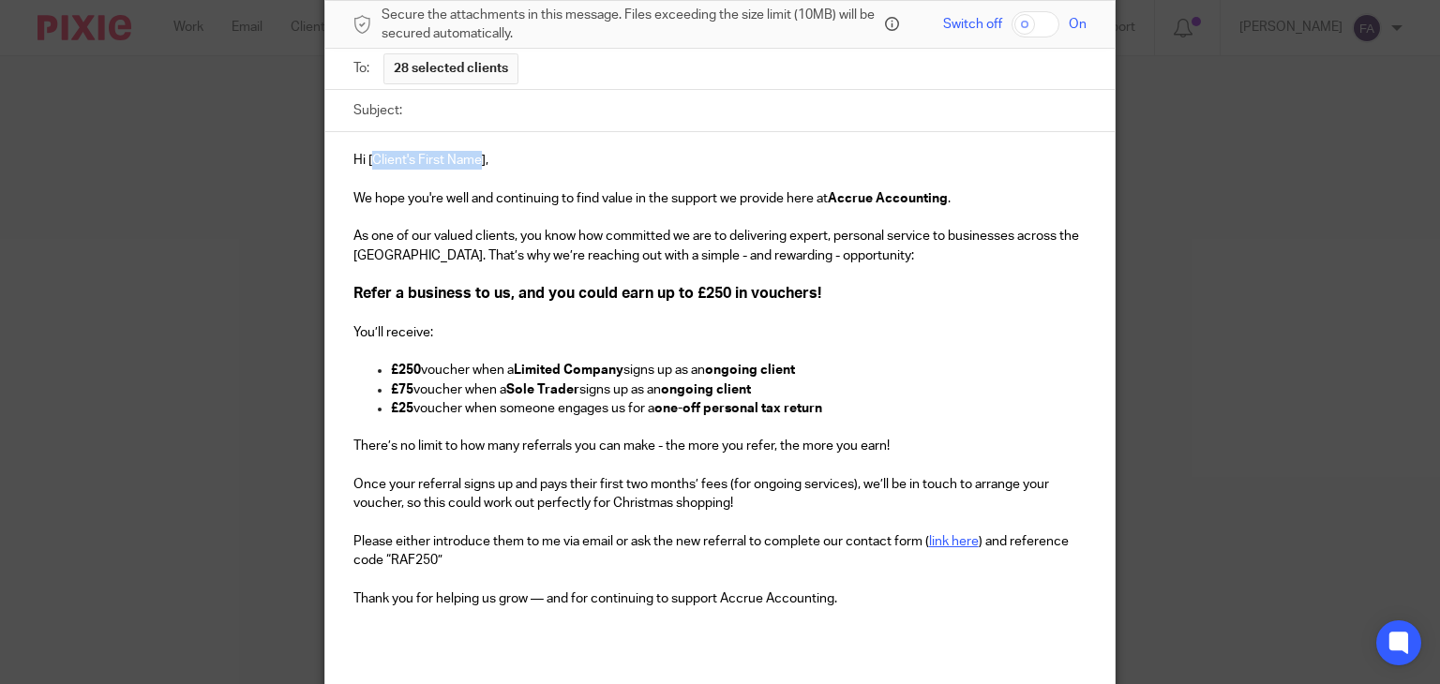
drag, startPoint x: 474, startPoint y: 158, endPoint x: 362, endPoint y: 153, distance: 112.6
click at [362, 154] on span "Hi [Client's First Name]," at bounding box center [420, 160] width 135 height 13
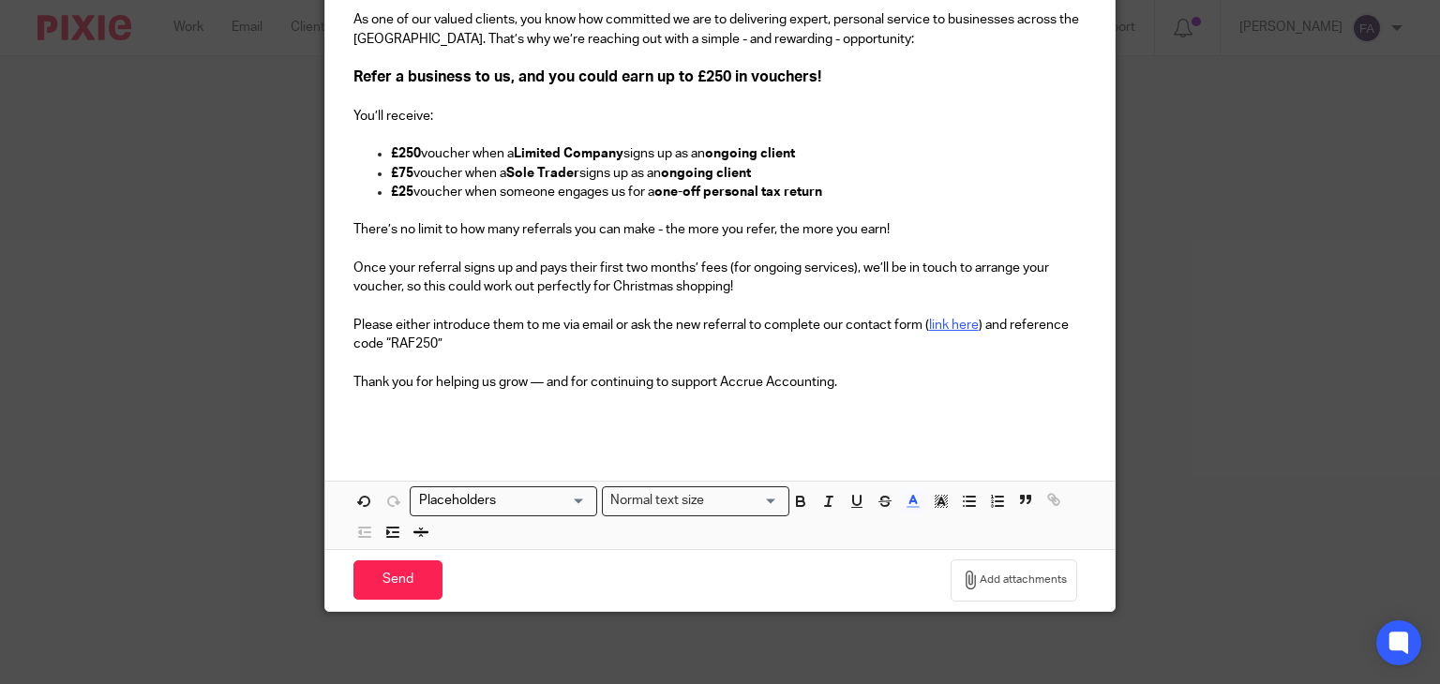
click at [495, 501] on input "Search for option" at bounding box center [498, 501] width 173 height 20
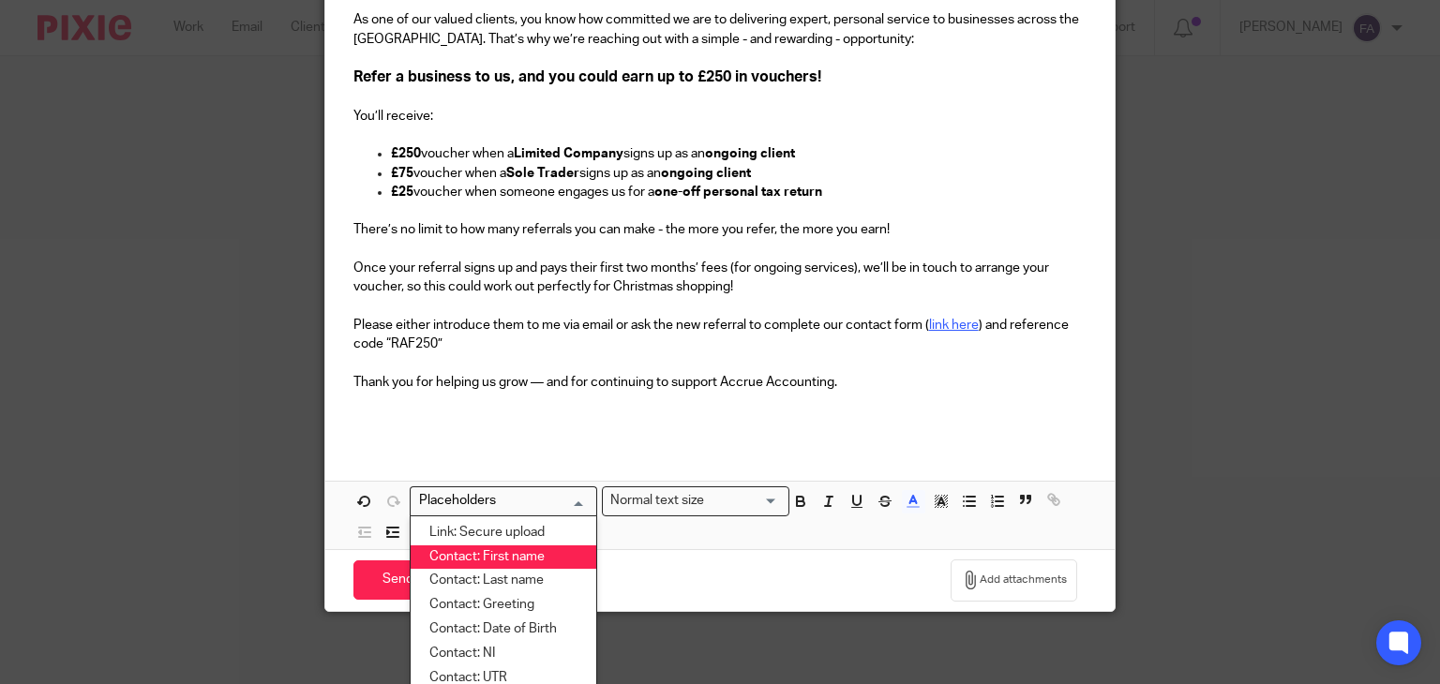
click at [485, 556] on li "Contact: First name" at bounding box center [504, 558] width 186 height 24
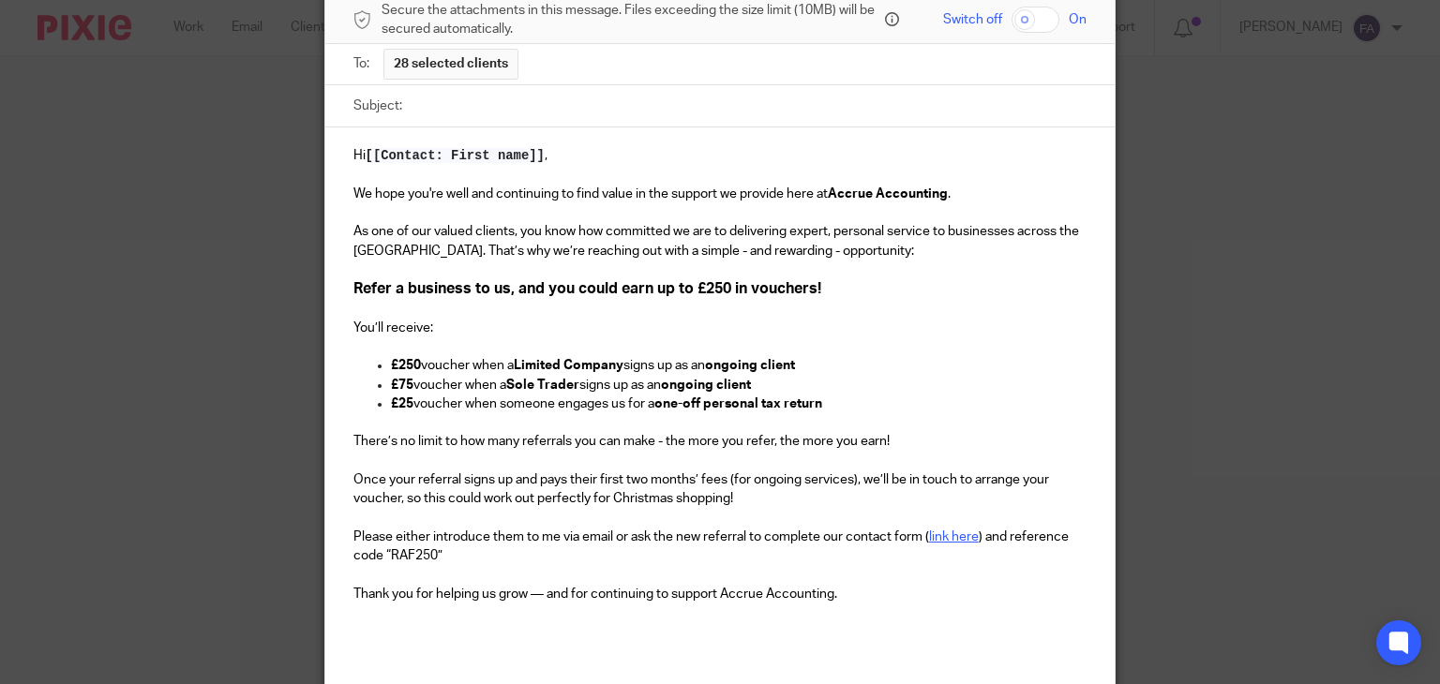
scroll to position [135, 0]
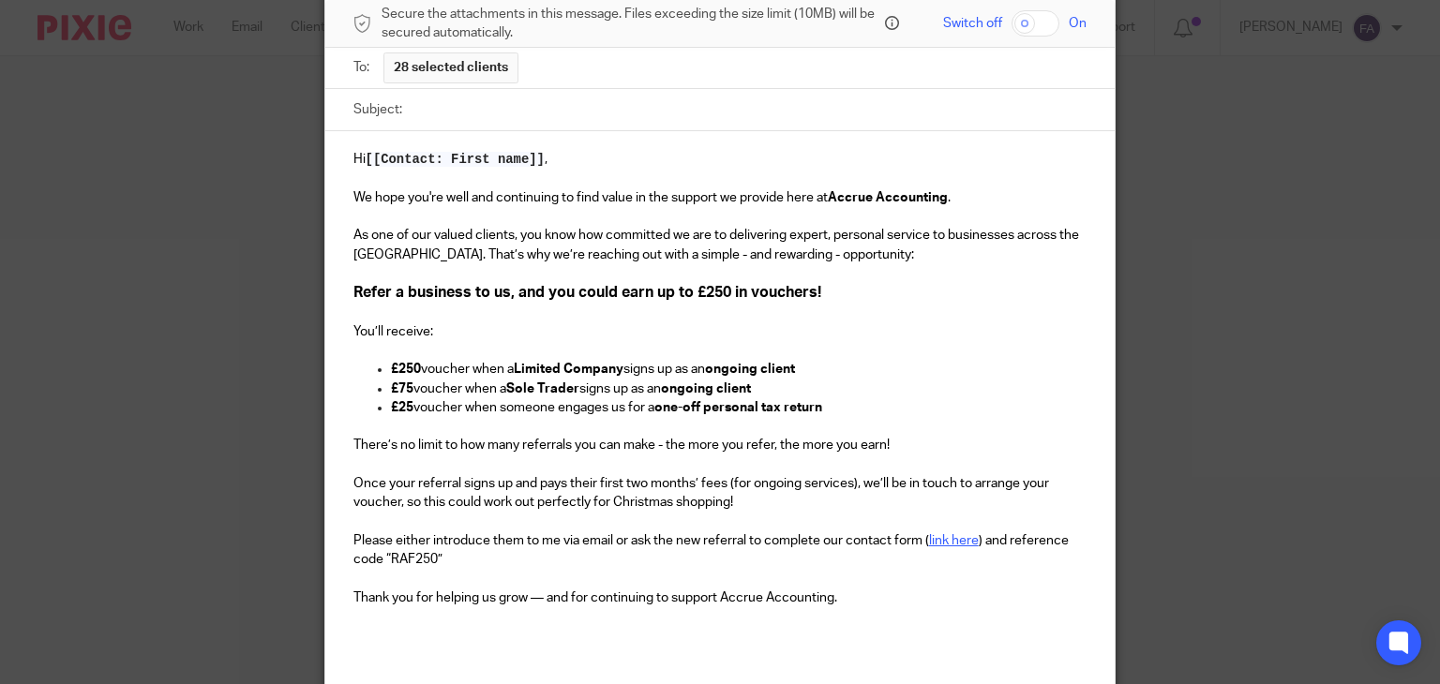
click at [544, 100] on input "Subject:" at bounding box center [749, 110] width 676 height 42
click at [413, 108] on input "Subject:" at bounding box center [749, 110] width 676 height 42
paste input "Refer a Friend – Earn up to £250 in Vouchers!"
type input "Refer a Friend – Earn up to £250 in Vouchers!"
click at [366, 159] on span "[[Contact: First name]]" at bounding box center [455, 159] width 179 height 15
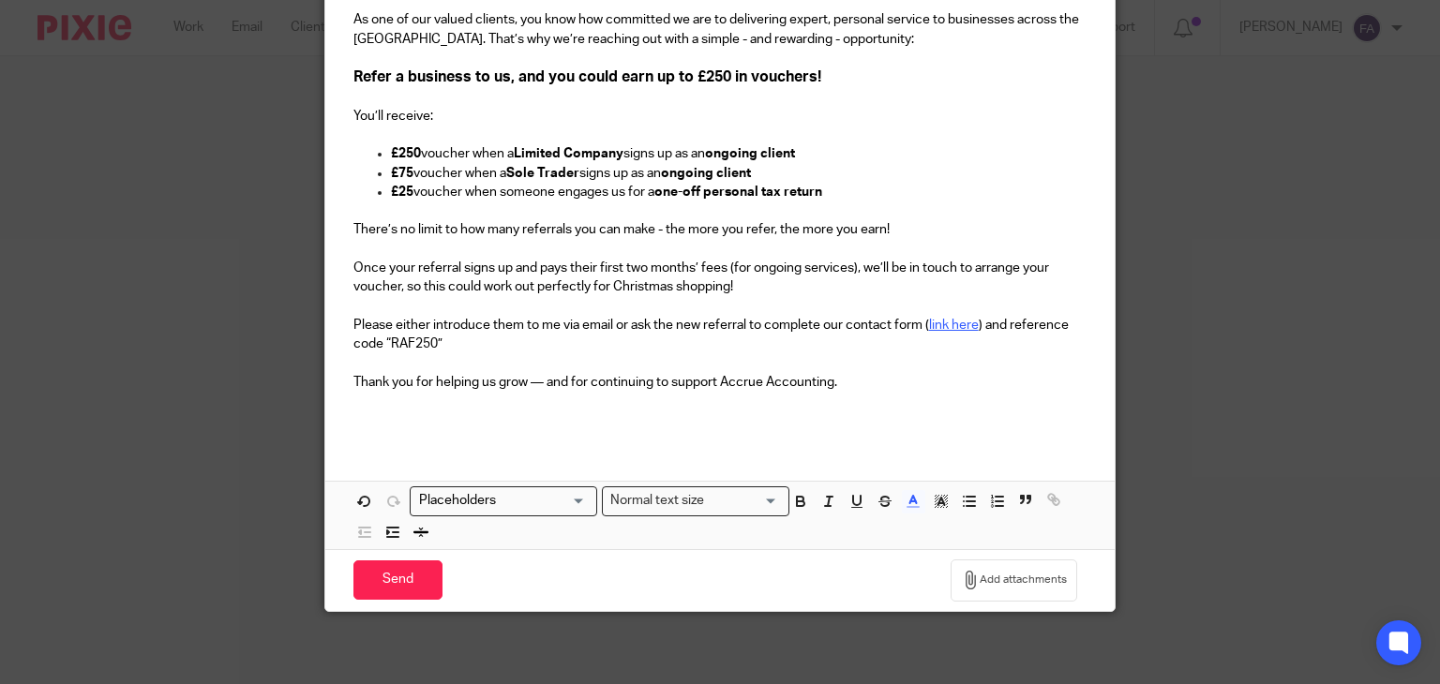
scroll to position [351, 0]
click at [409, 563] on input "Send" at bounding box center [397, 580] width 89 height 40
